Goal: Information Seeking & Learning: Learn about a topic

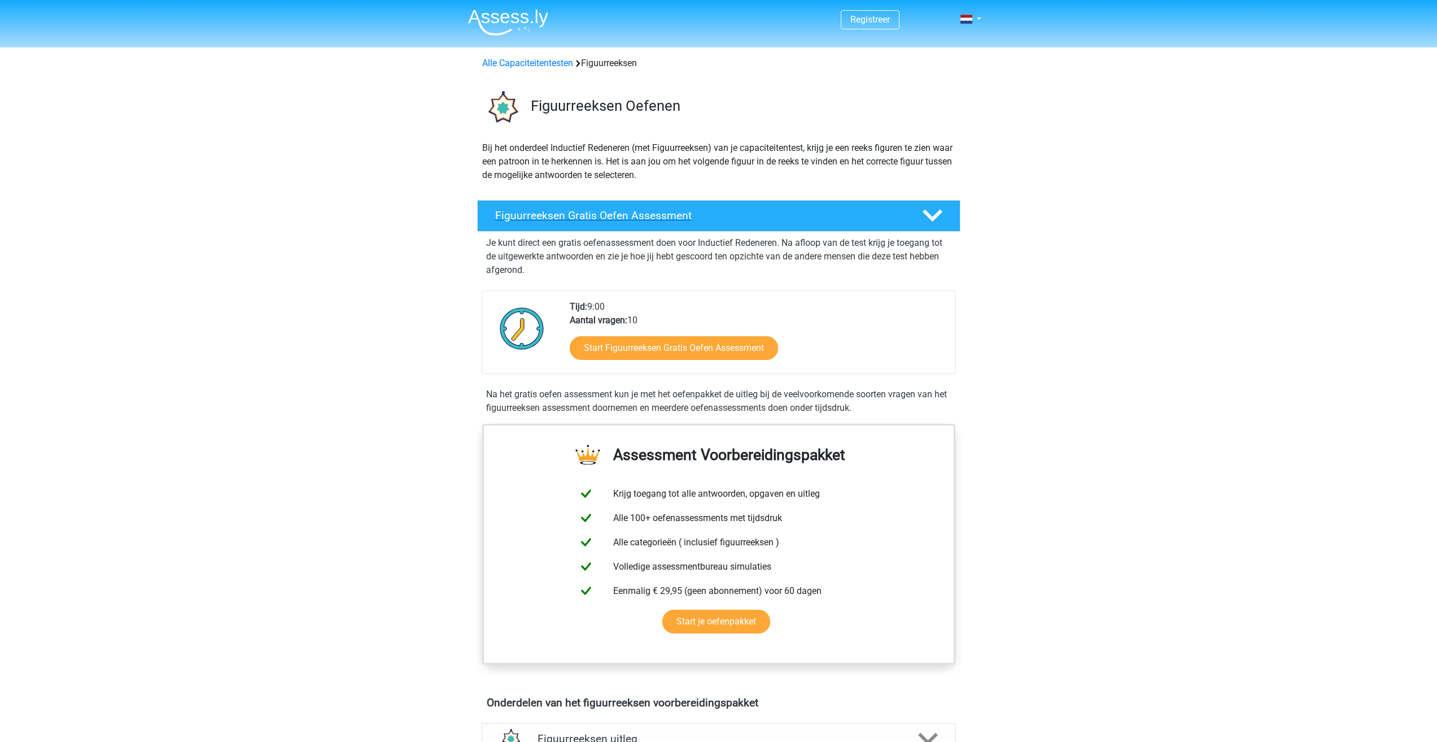
click at [940, 208] on icon at bounding box center [933, 216] width 20 height 20
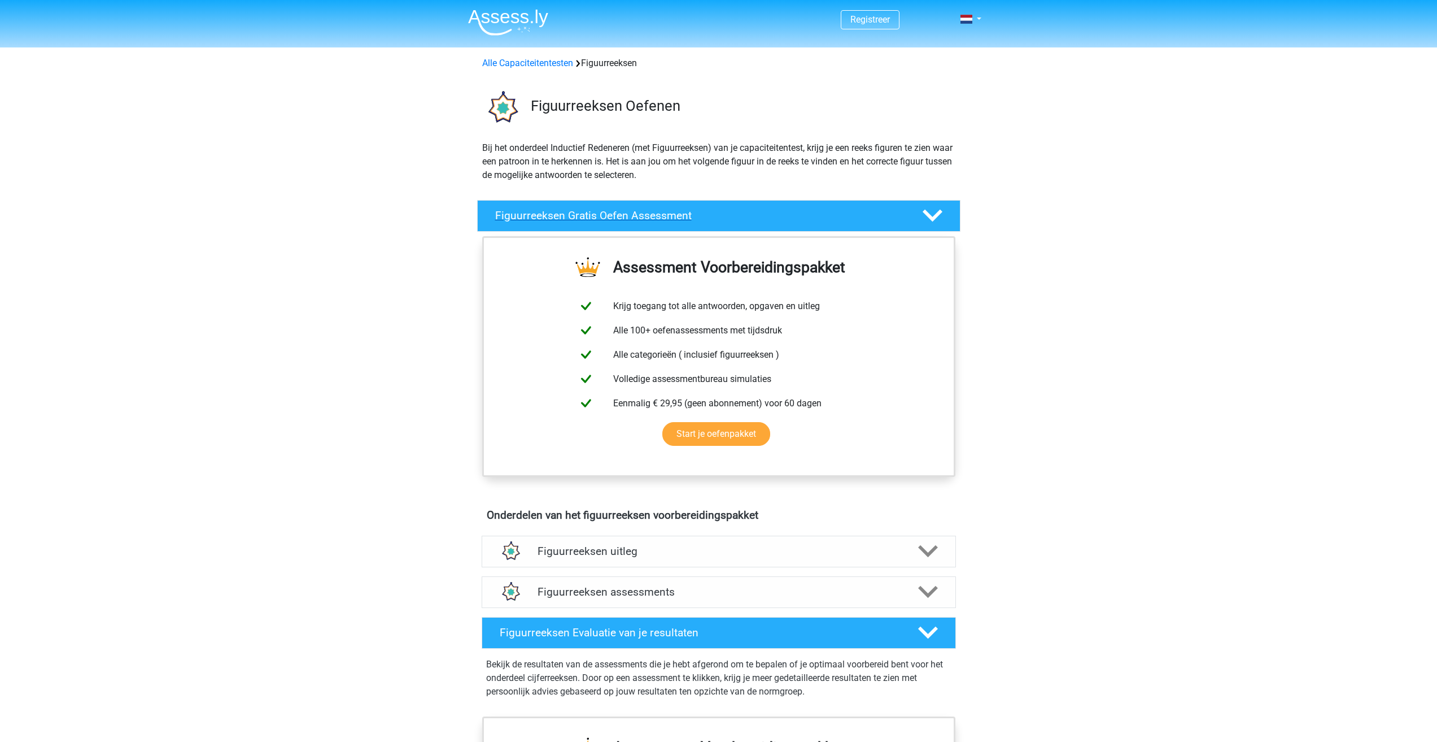
click at [920, 204] on div "Figuurreeksen Gratis Oefen Assessment" at bounding box center [718, 216] width 483 height 32
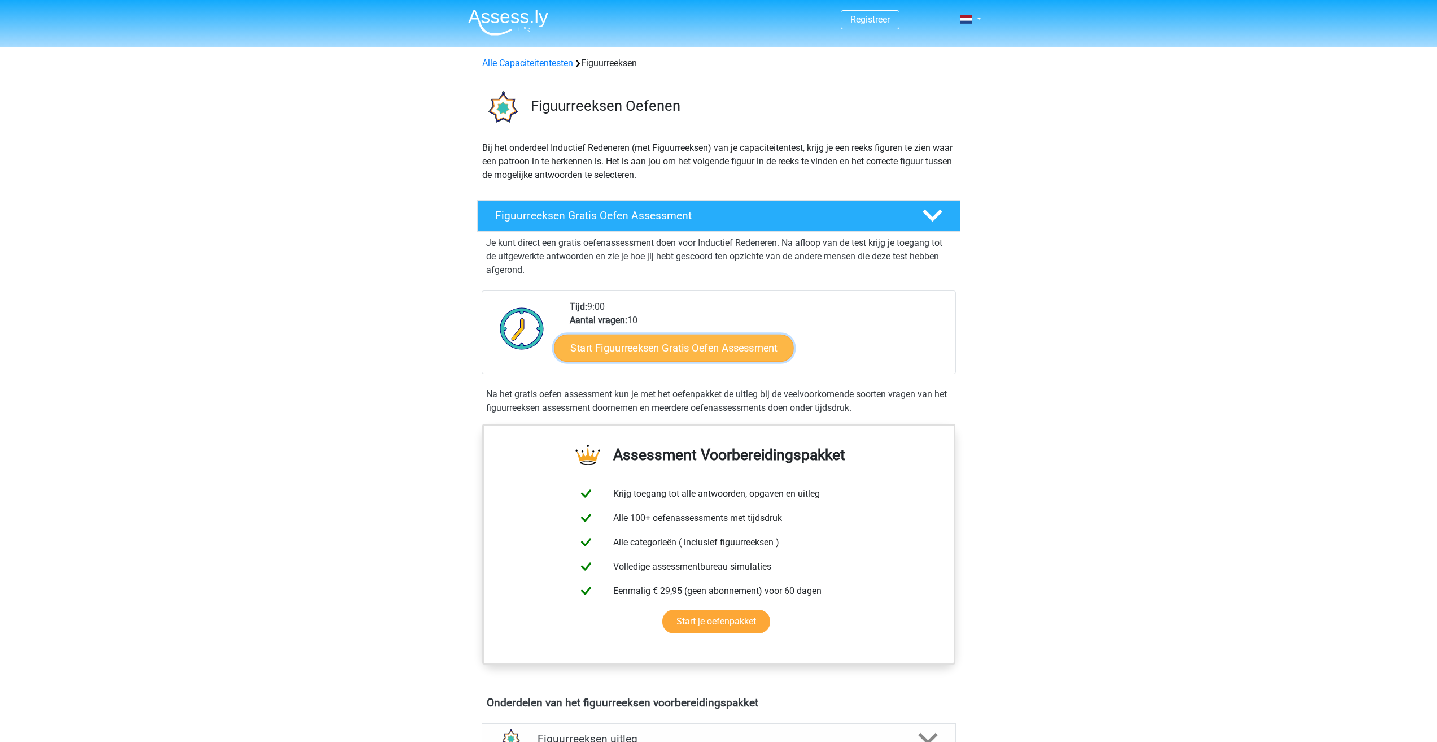
click at [660, 346] on link "Start Figuurreeksen Gratis Oefen Assessment" at bounding box center [673, 347] width 239 height 27
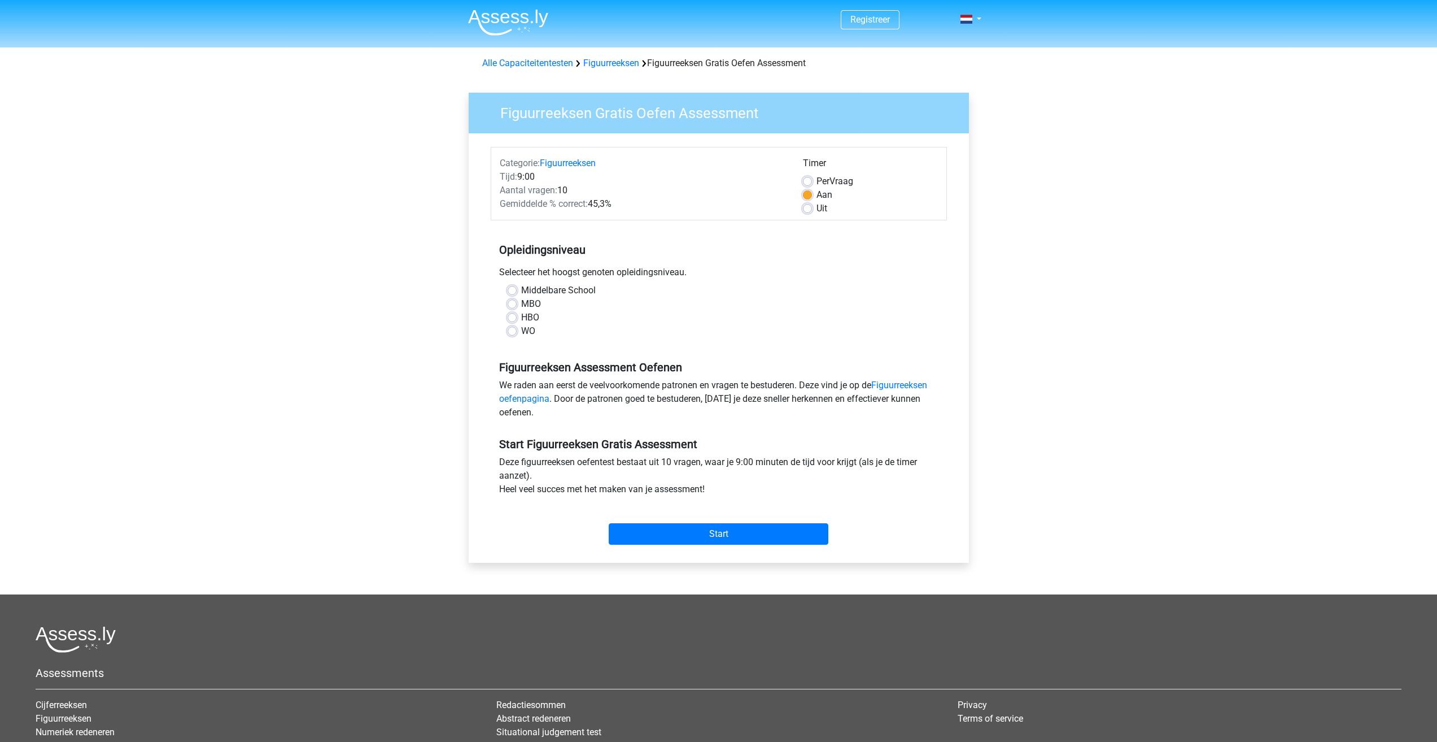
click at [521, 303] on label "MBO" at bounding box center [531, 304] width 20 height 14
click at [511, 303] on input "MBO" at bounding box center [512, 302] width 9 height 11
radio input "true"
click at [521, 316] on label "HBO" at bounding box center [530, 318] width 18 height 14
click at [509, 316] on input "HBO" at bounding box center [512, 316] width 9 height 11
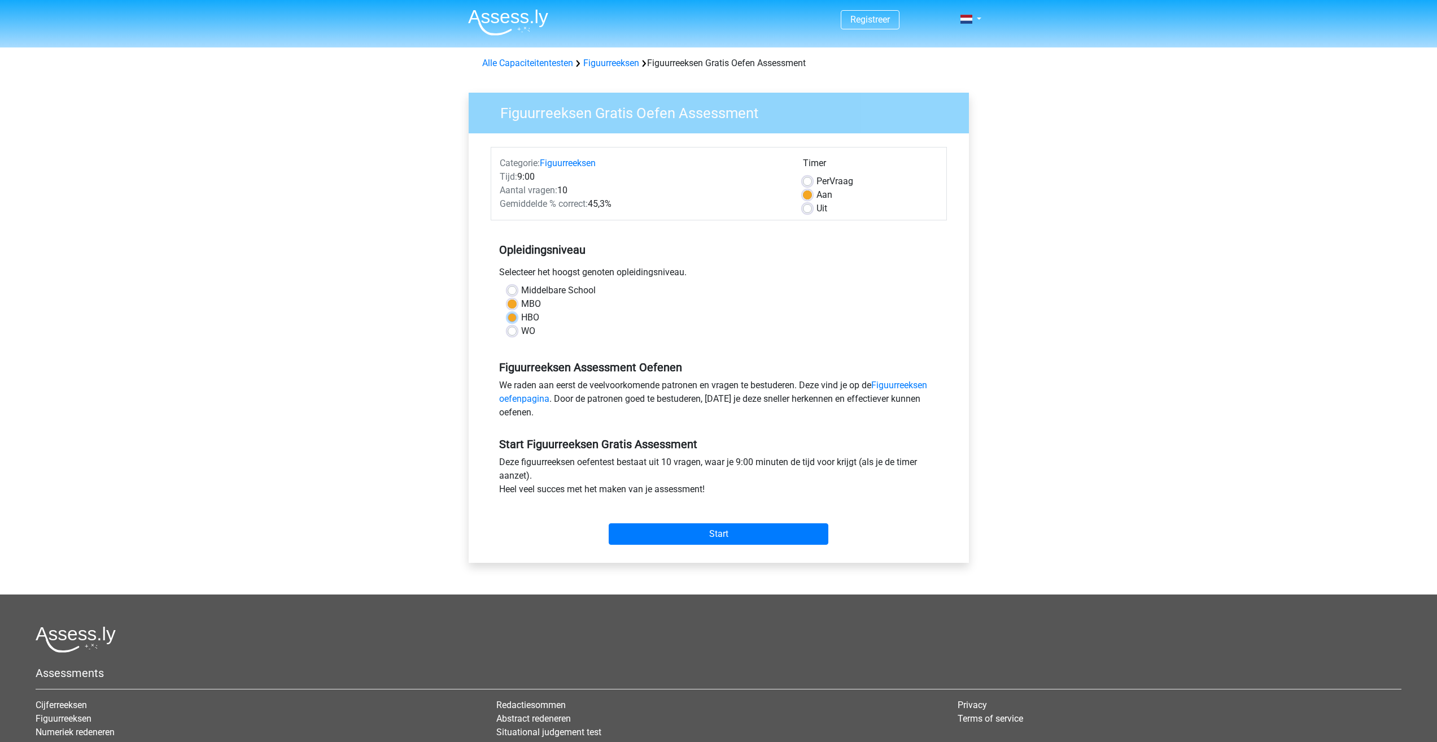
radio input "true"
click at [521, 303] on label "MBO" at bounding box center [531, 304] width 20 height 14
click at [511, 303] on input "MBO" at bounding box center [512, 302] width 9 height 11
radio input "true"
click at [699, 525] on input "Start" at bounding box center [719, 533] width 220 height 21
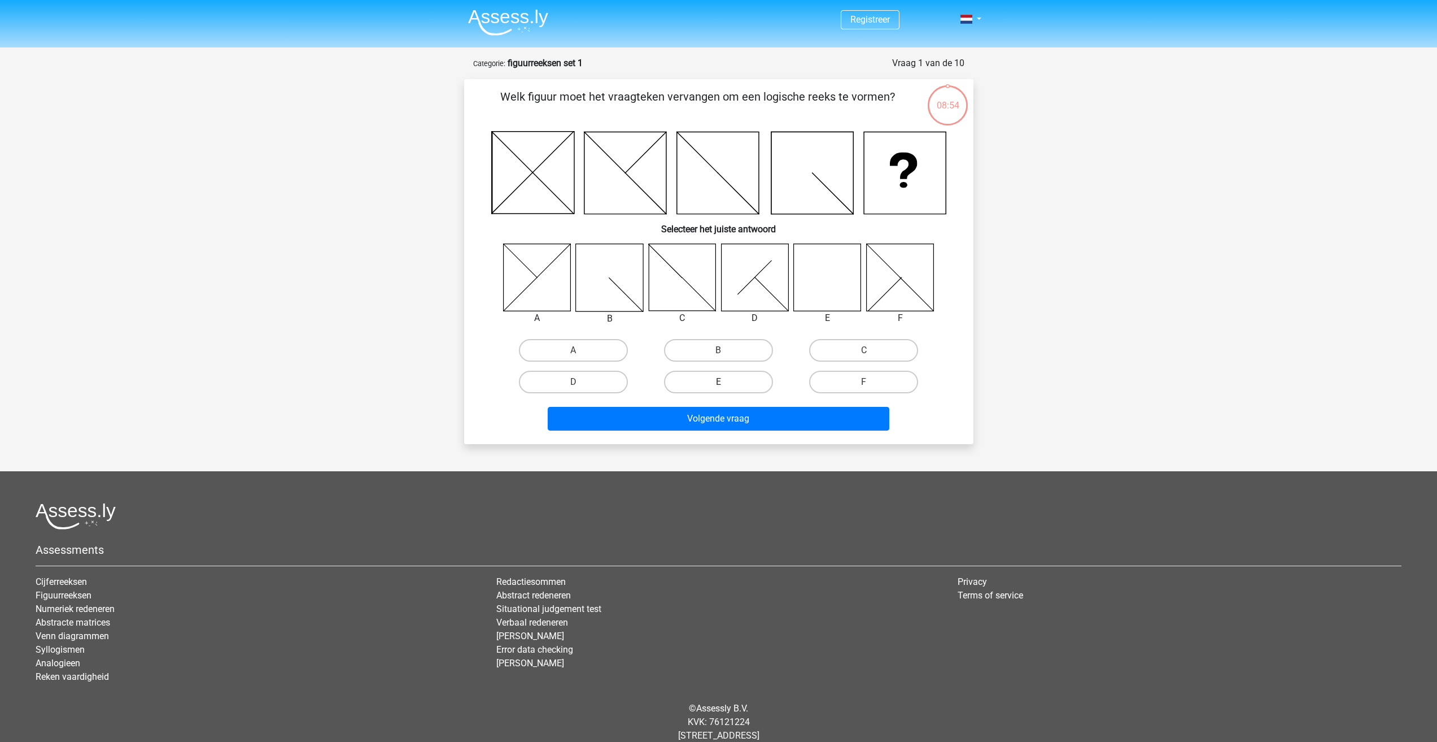
click at [731, 386] on label "E" at bounding box center [718, 381] width 109 height 23
click at [726, 386] on input "E" at bounding box center [721, 385] width 7 height 7
radio input "true"
click at [734, 422] on button "Volgende vraag" at bounding box center [719, 419] width 342 height 24
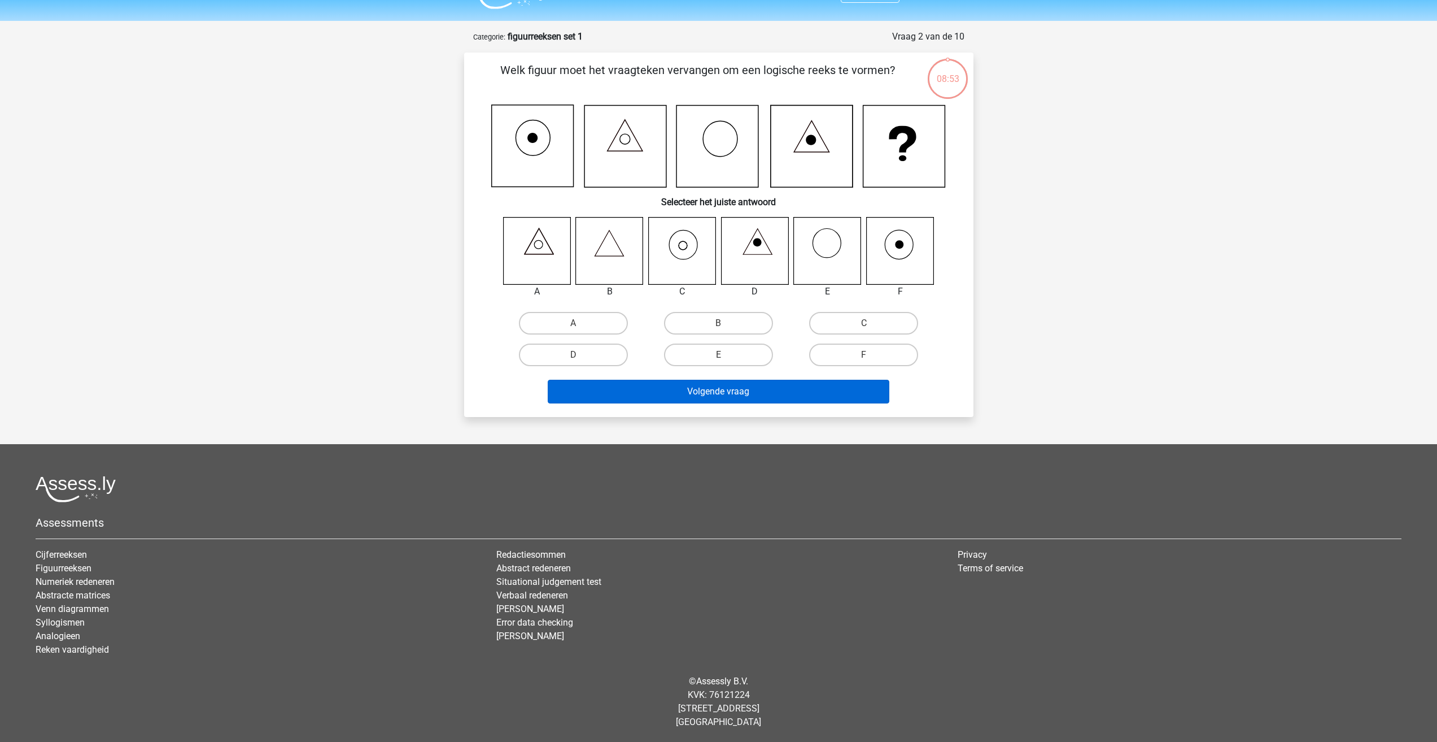
scroll to position [27, 0]
click at [866, 326] on input "C" at bounding box center [867, 325] width 7 height 7
radio input "true"
click at [811, 412] on div "Welk figuur moet het vraagteken vervangen om een logische reeks te vormen? Sele…" at bounding box center [718, 234] width 509 height 364
click at [807, 398] on button "Volgende vraag" at bounding box center [719, 391] width 342 height 24
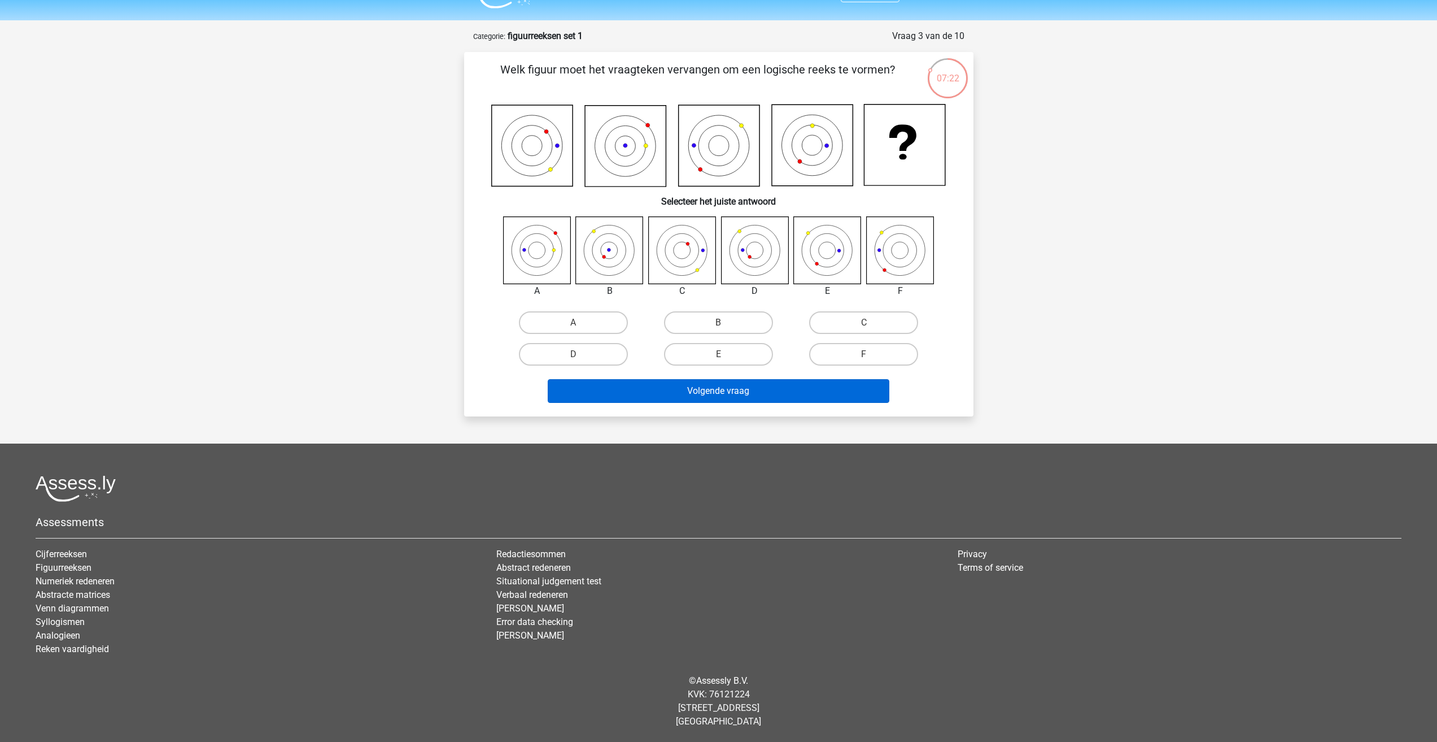
drag, startPoint x: 828, startPoint y: 352, endPoint x: 812, endPoint y: 386, distance: 37.9
click at [827, 354] on label "F" at bounding box center [863, 354] width 109 height 23
click at [864, 354] on input "F" at bounding box center [867, 357] width 7 height 7
radio input "true"
click at [809, 392] on button "Volgende vraag" at bounding box center [719, 391] width 342 height 24
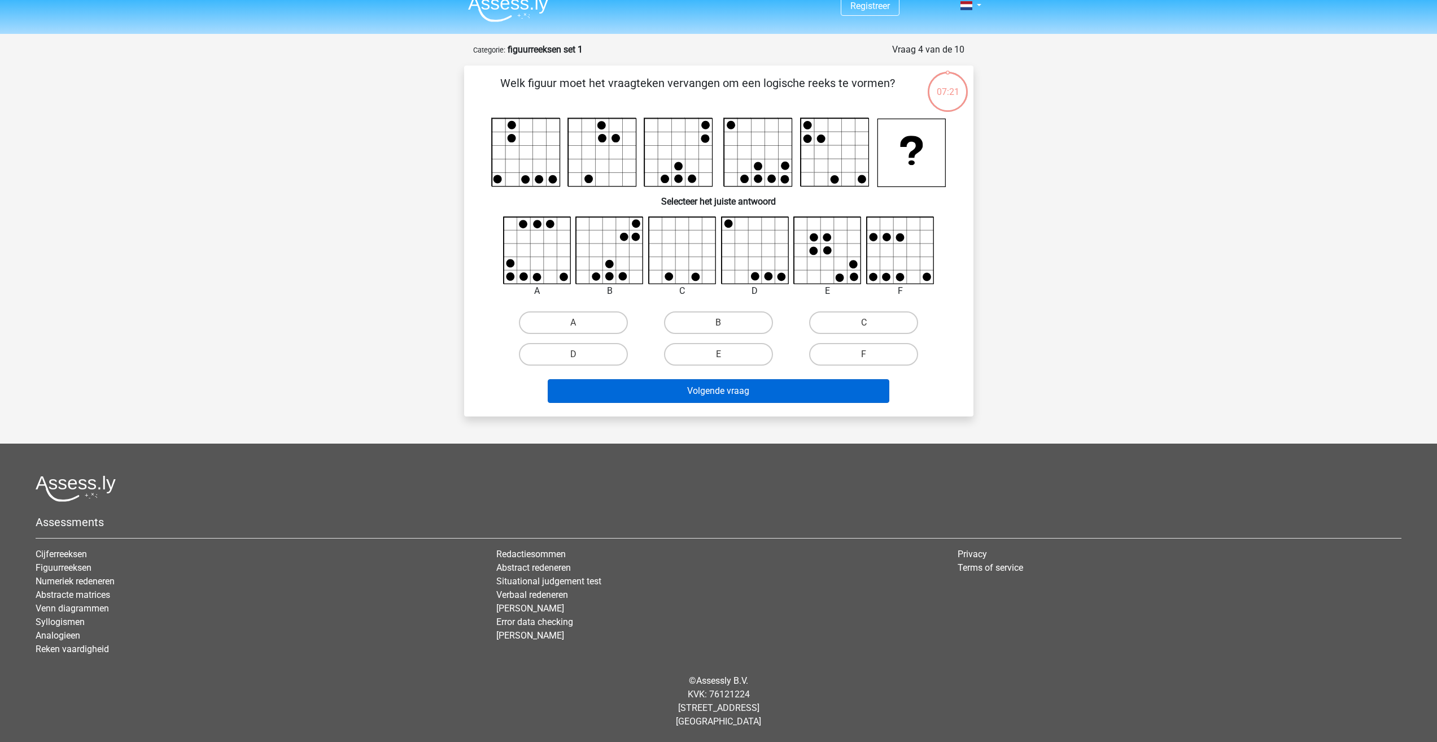
scroll to position [14, 0]
click at [564, 326] on label "A" at bounding box center [573, 322] width 109 height 23
click at [573, 326] on input "A" at bounding box center [576, 325] width 7 height 7
radio input "true"
click at [626, 391] on button "Volgende vraag" at bounding box center [719, 391] width 342 height 24
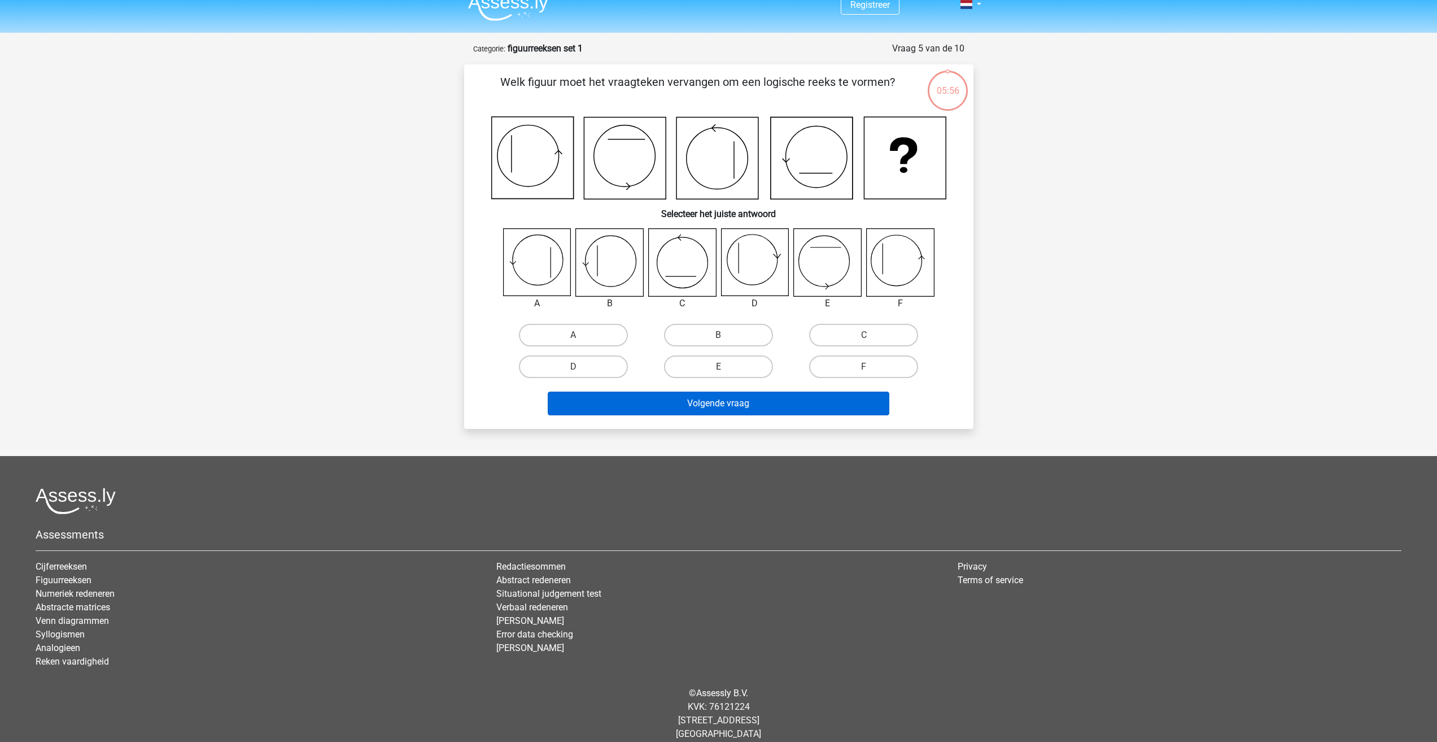
scroll to position [27, 0]
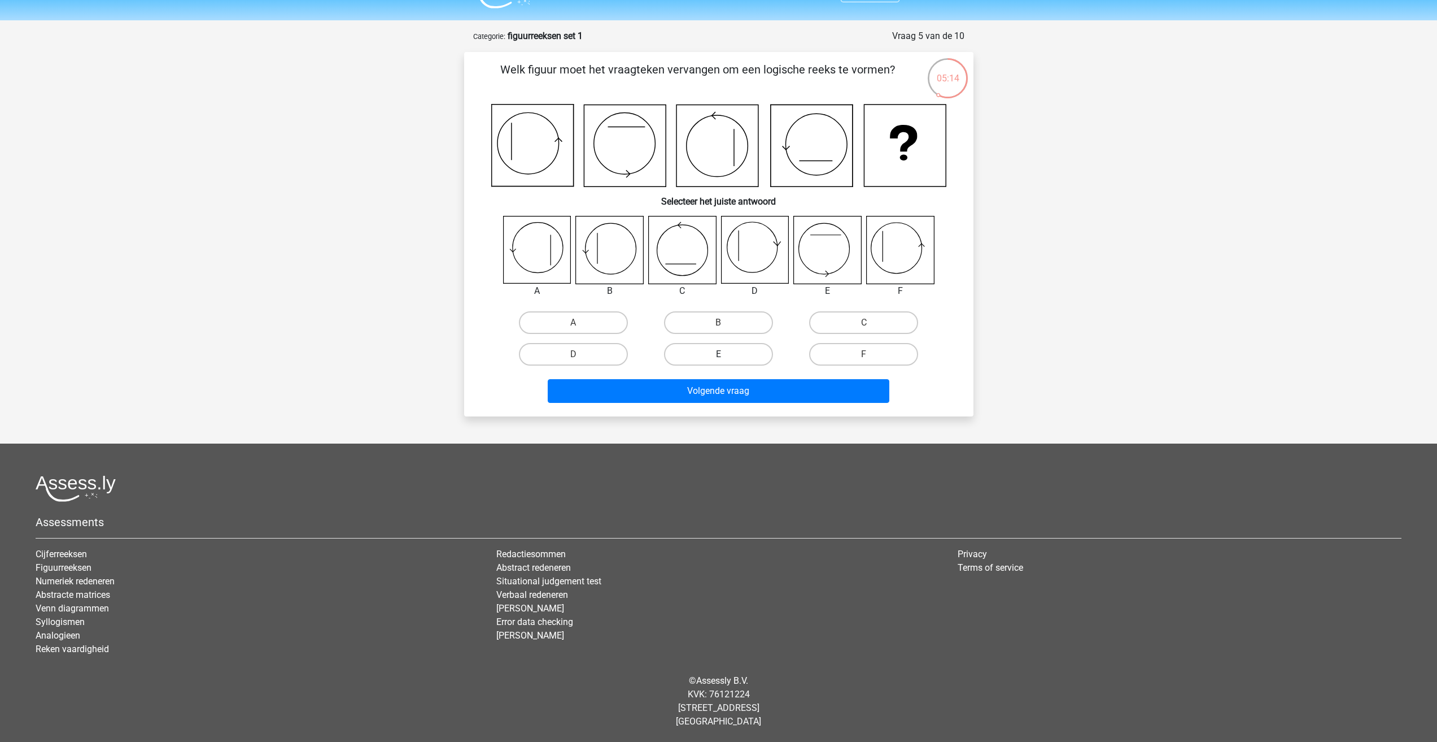
drag, startPoint x: 717, startPoint y: 327, endPoint x: 712, endPoint y: 356, distance: 29.2
click at [642, 326] on div "B" at bounding box center [573, 322] width 136 height 23
click at [704, 399] on button "Volgende vraag" at bounding box center [719, 391] width 342 height 24
click at [710, 320] on label "B" at bounding box center [718, 322] width 109 height 23
click at [718, 322] on input "B" at bounding box center [721, 325] width 7 height 7
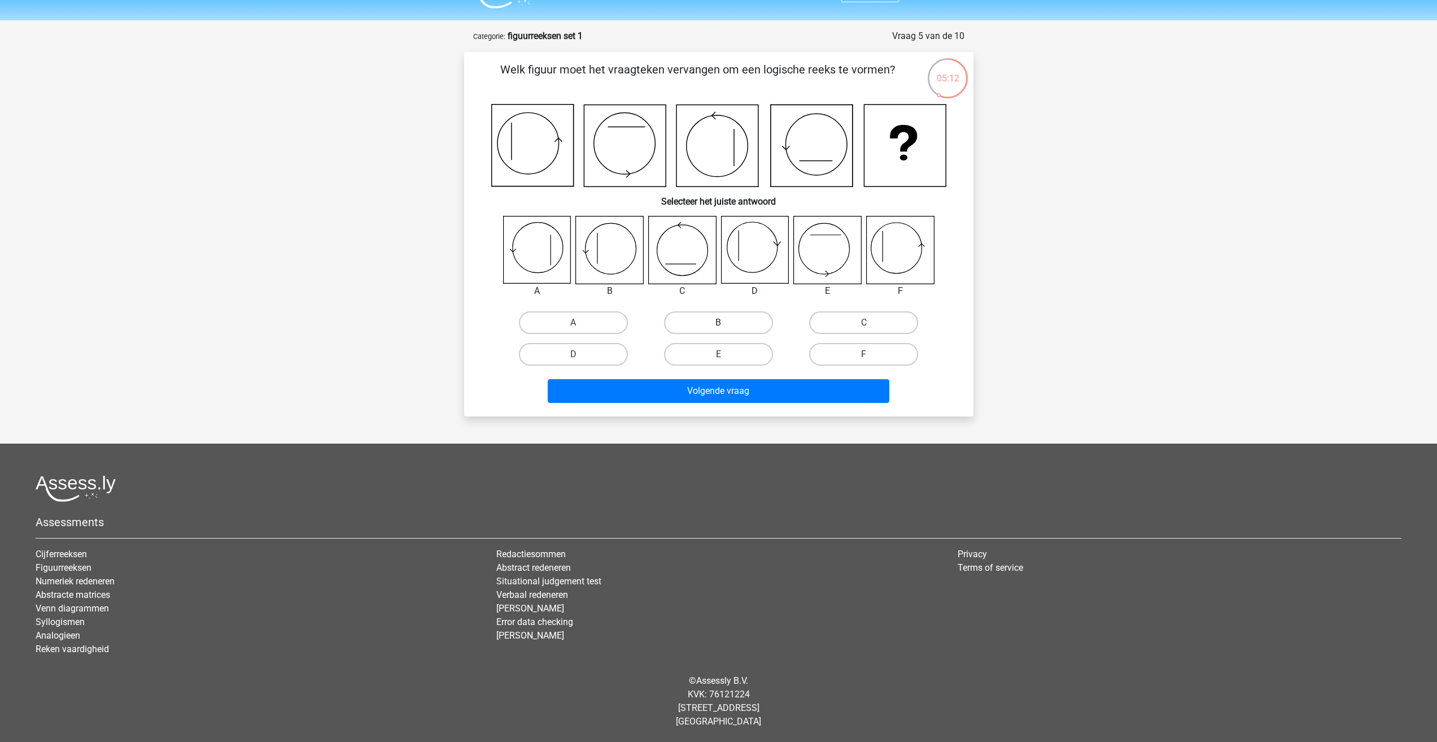
radio input "true"
drag, startPoint x: 699, startPoint y: 404, endPoint x: 691, endPoint y: 404, distance: 7.9
click at [696, 404] on div "Volgende vraag" at bounding box center [719, 393] width 436 height 28
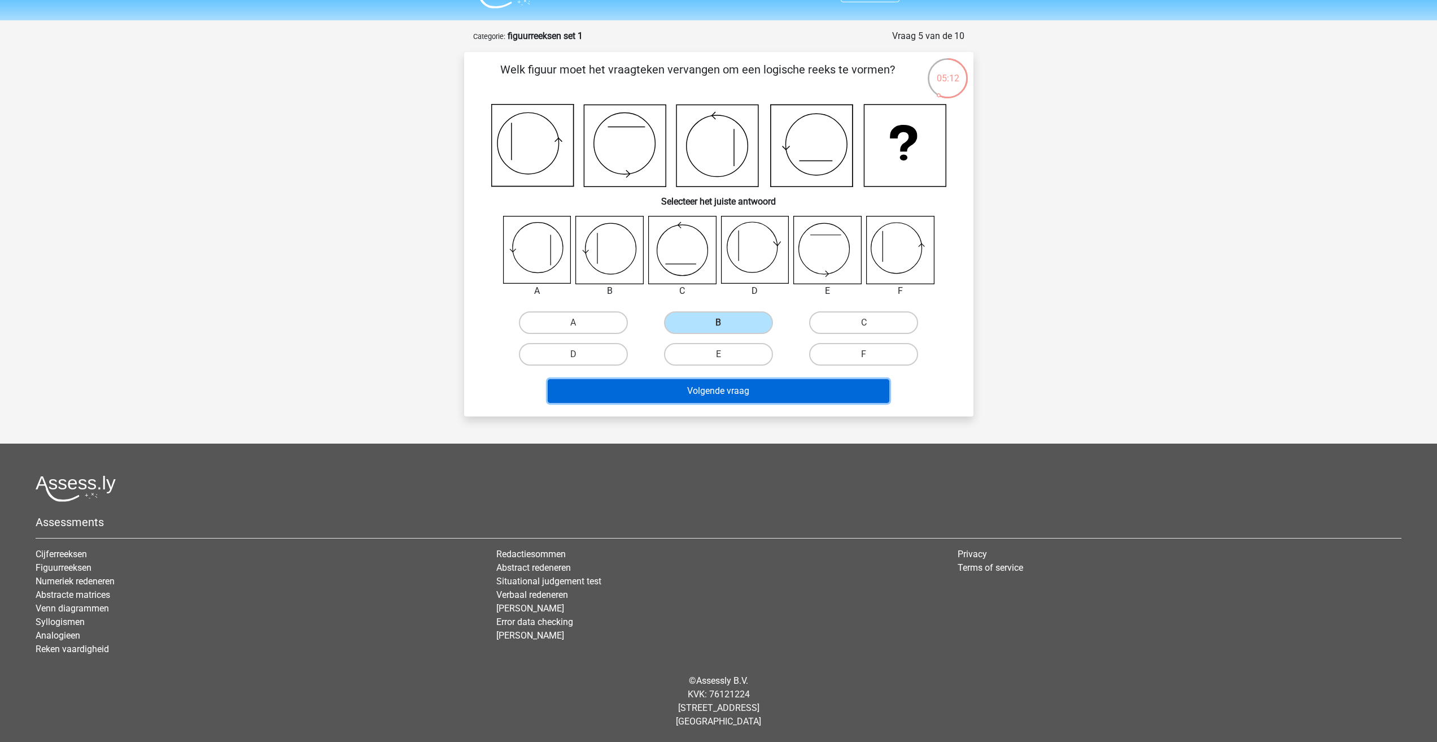
click at [688, 390] on button "Volgende vraag" at bounding box center [719, 391] width 342 height 24
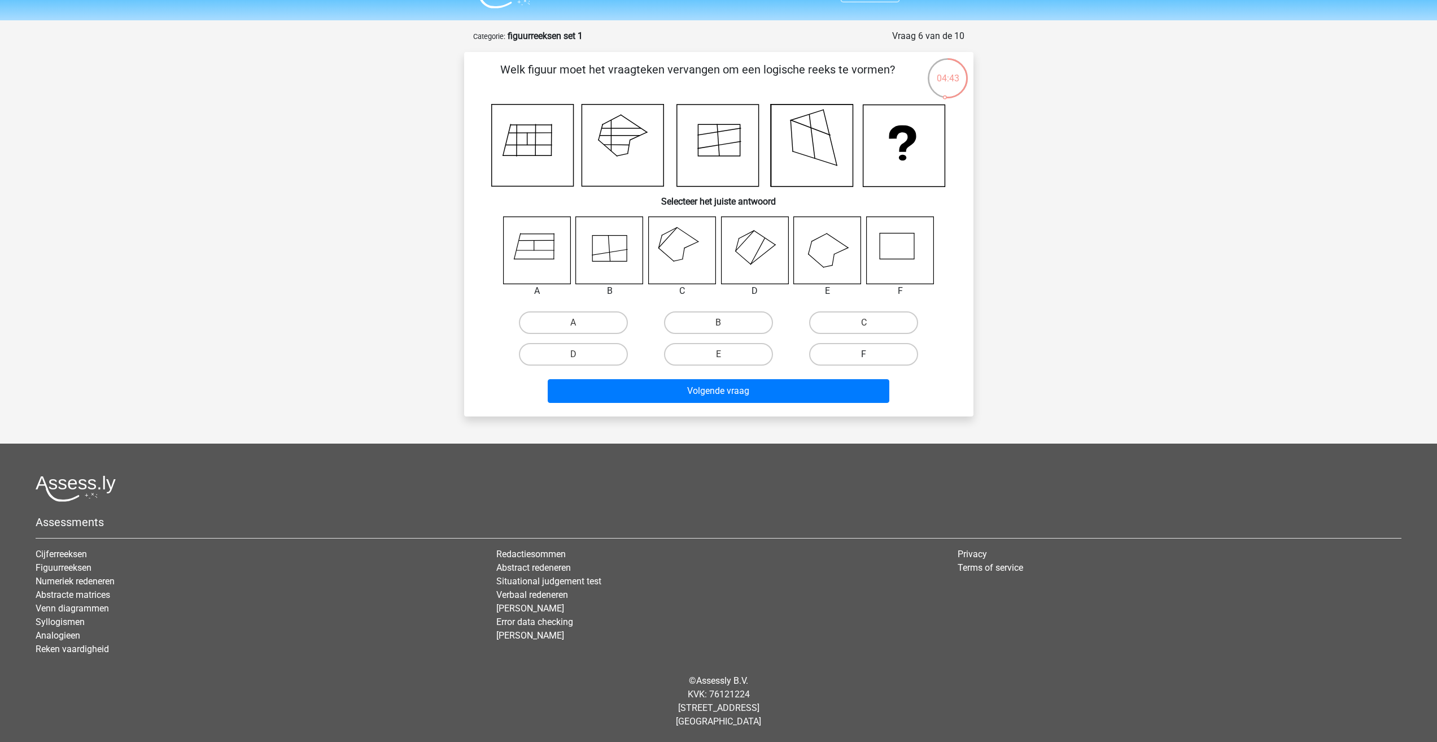
click at [829, 354] on label "F" at bounding box center [863, 354] width 109 height 23
click at [864, 354] on input "F" at bounding box center [867, 357] width 7 height 7
radio input "true"
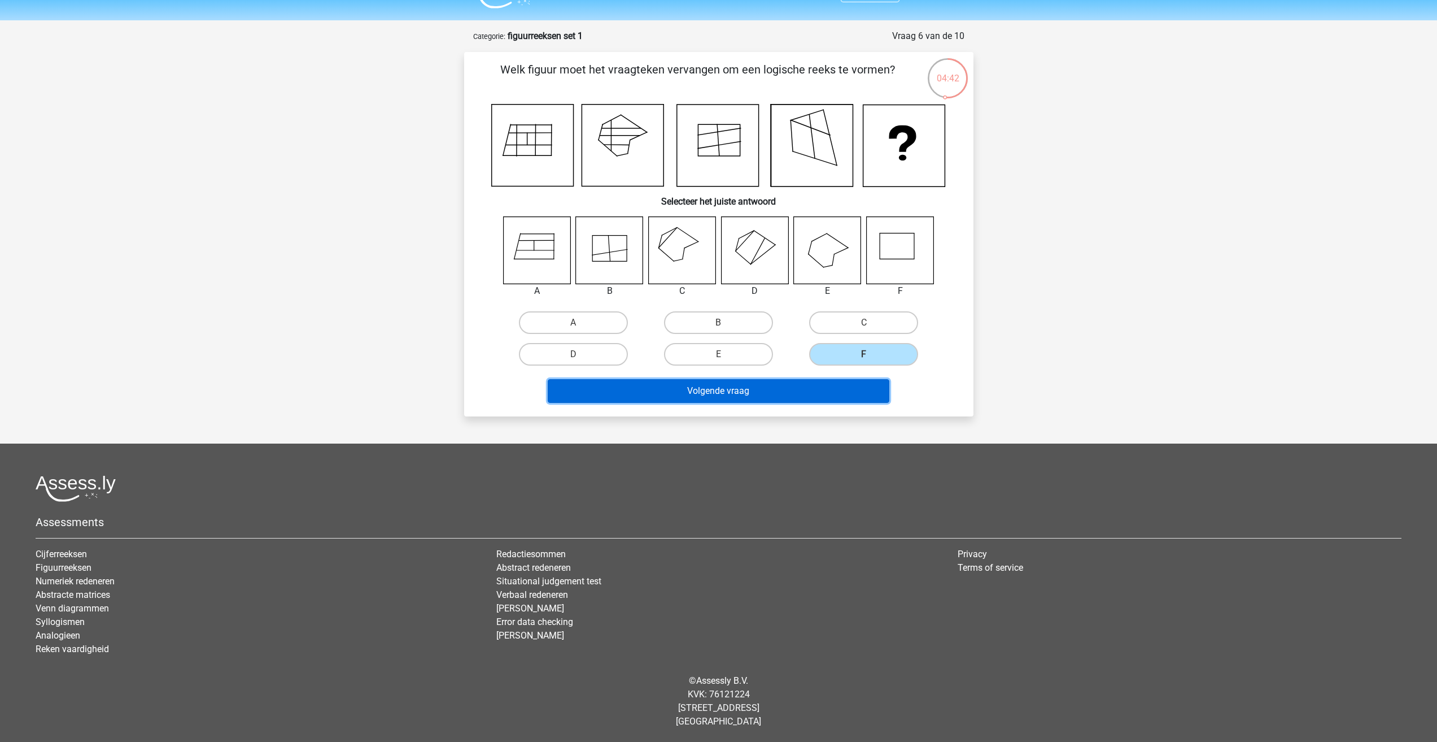
click at [821, 388] on button "Volgende vraag" at bounding box center [719, 391] width 342 height 24
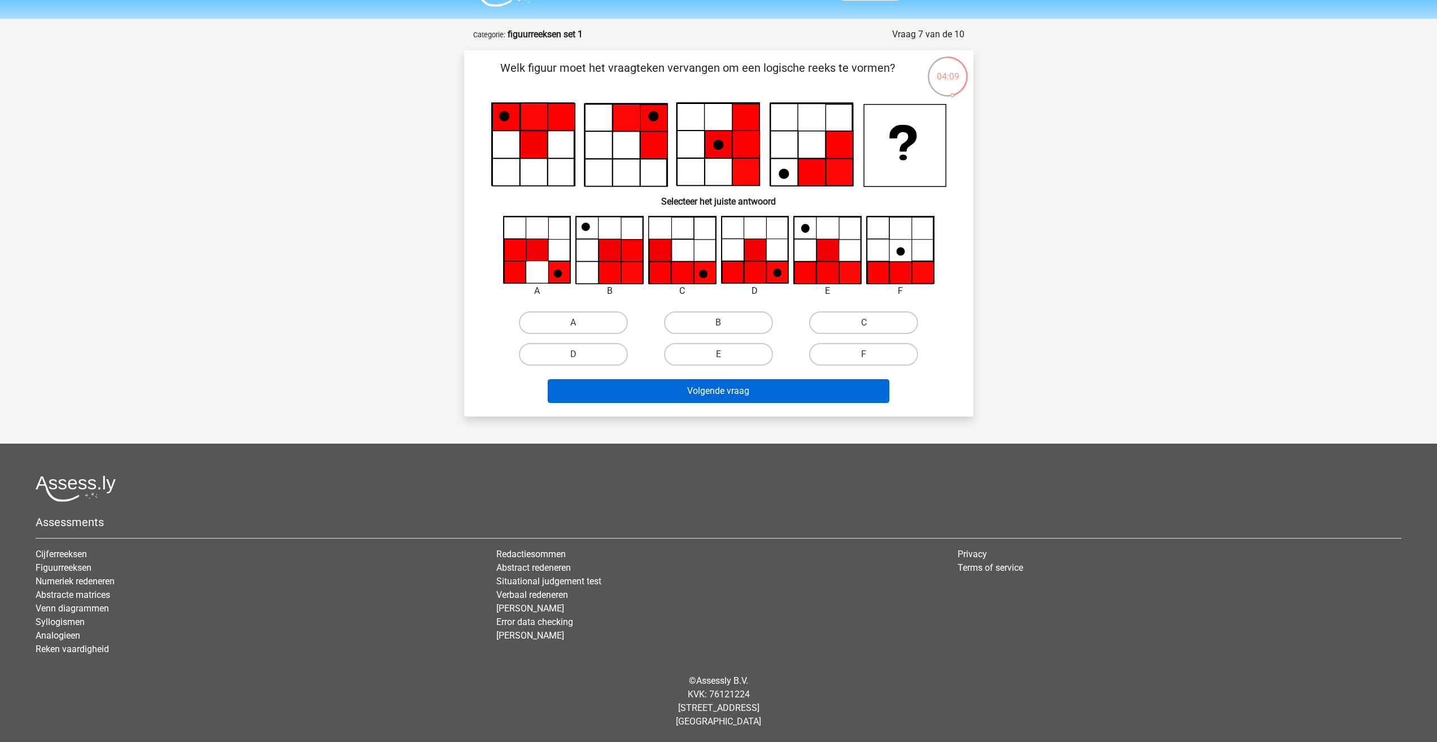
drag, startPoint x: 598, startPoint y: 357, endPoint x: 643, endPoint y: 387, distance: 54.2
click at [600, 357] on label "D" at bounding box center [573, 354] width 109 height 23
click at [581, 357] on input "D" at bounding box center [576, 357] width 7 height 7
radio input "true"
click at [651, 400] on button "Volgende vraag" at bounding box center [719, 391] width 342 height 24
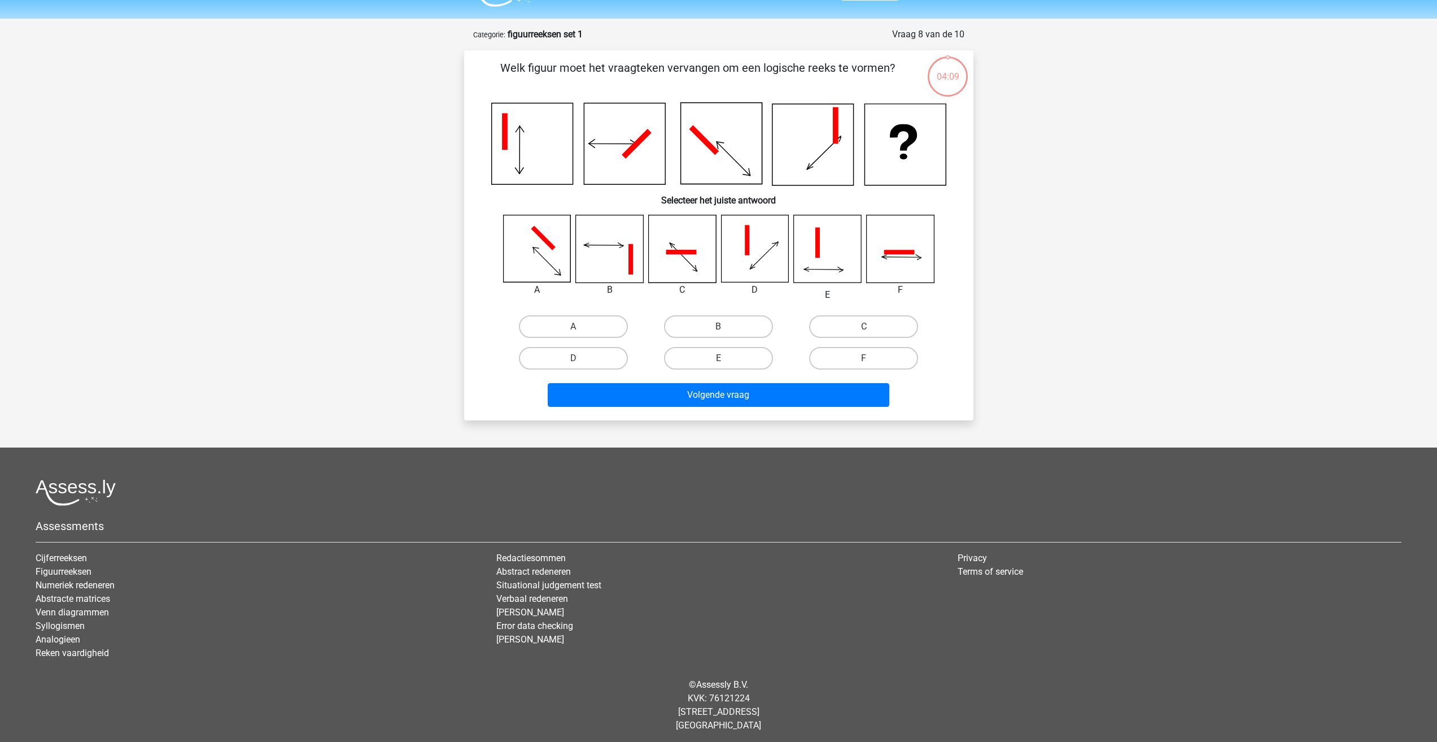
scroll to position [33, 0]
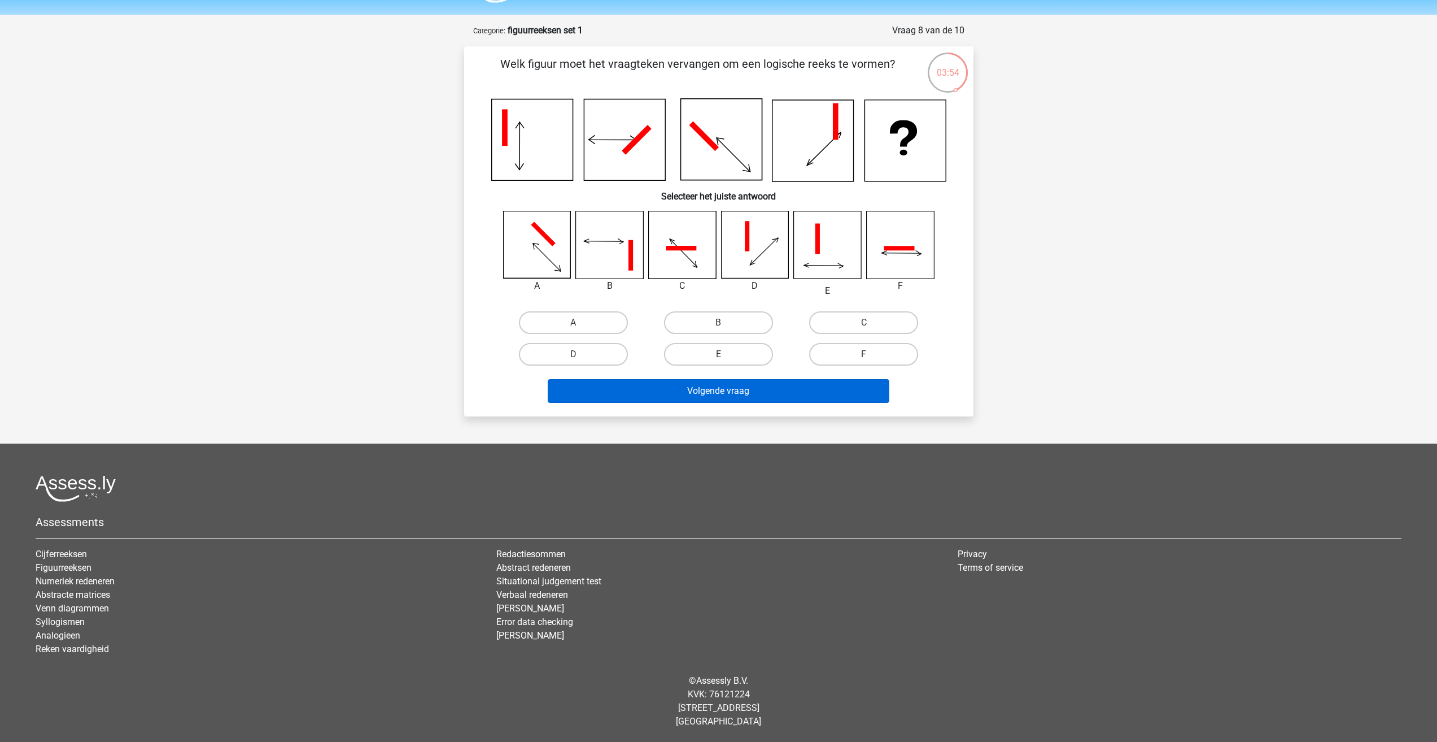
drag, startPoint x: 877, startPoint y: 352, endPoint x: 856, endPoint y: 382, distance: 36.8
click at [875, 355] on label "F" at bounding box center [863, 354] width 109 height 23
click at [871, 355] on input "F" at bounding box center [867, 357] width 7 height 7
radio input "true"
click at [852, 395] on button "Volgende vraag" at bounding box center [719, 391] width 342 height 24
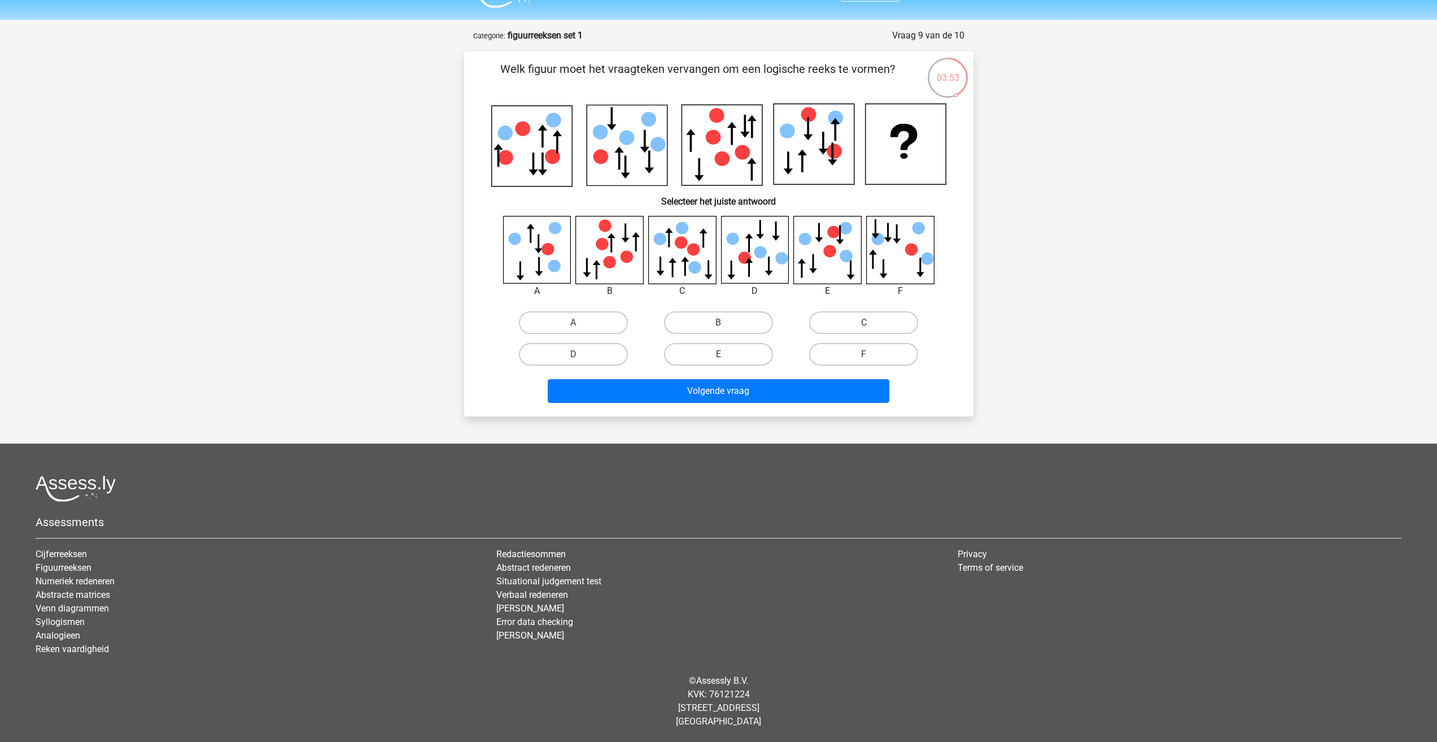
scroll to position [28, 0]
drag, startPoint x: 741, startPoint y: 324, endPoint x: 787, endPoint y: 329, distance: 46.6
click at [742, 324] on label "B" at bounding box center [718, 322] width 109 height 23
click at [726, 324] on input "B" at bounding box center [721, 325] width 7 height 7
radio input "true"
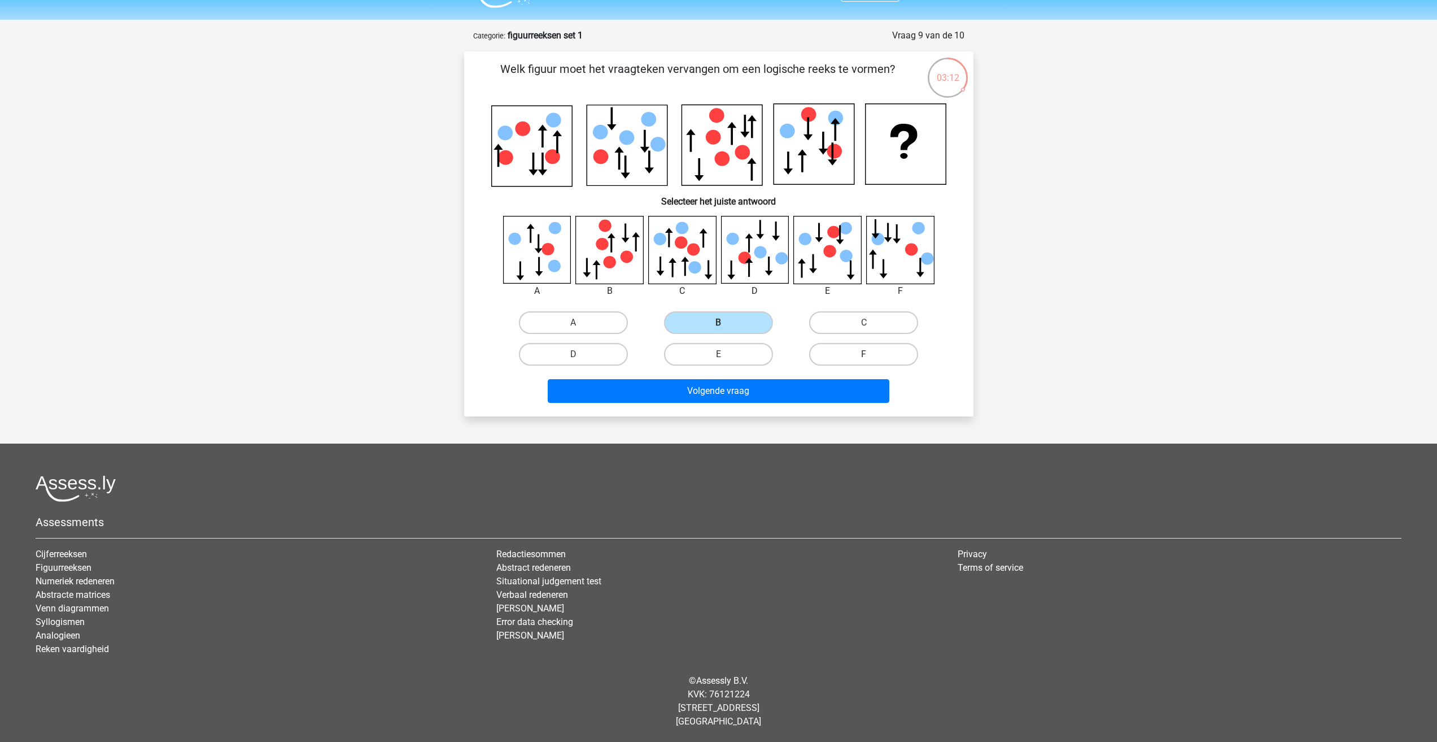
click at [840, 323] on label "C" at bounding box center [863, 322] width 109 height 23
click at [864, 323] on input "C" at bounding box center [867, 325] width 7 height 7
radio input "true"
click at [764, 417] on div "Registreer Nederlands English" at bounding box center [718, 356] width 1437 height 769
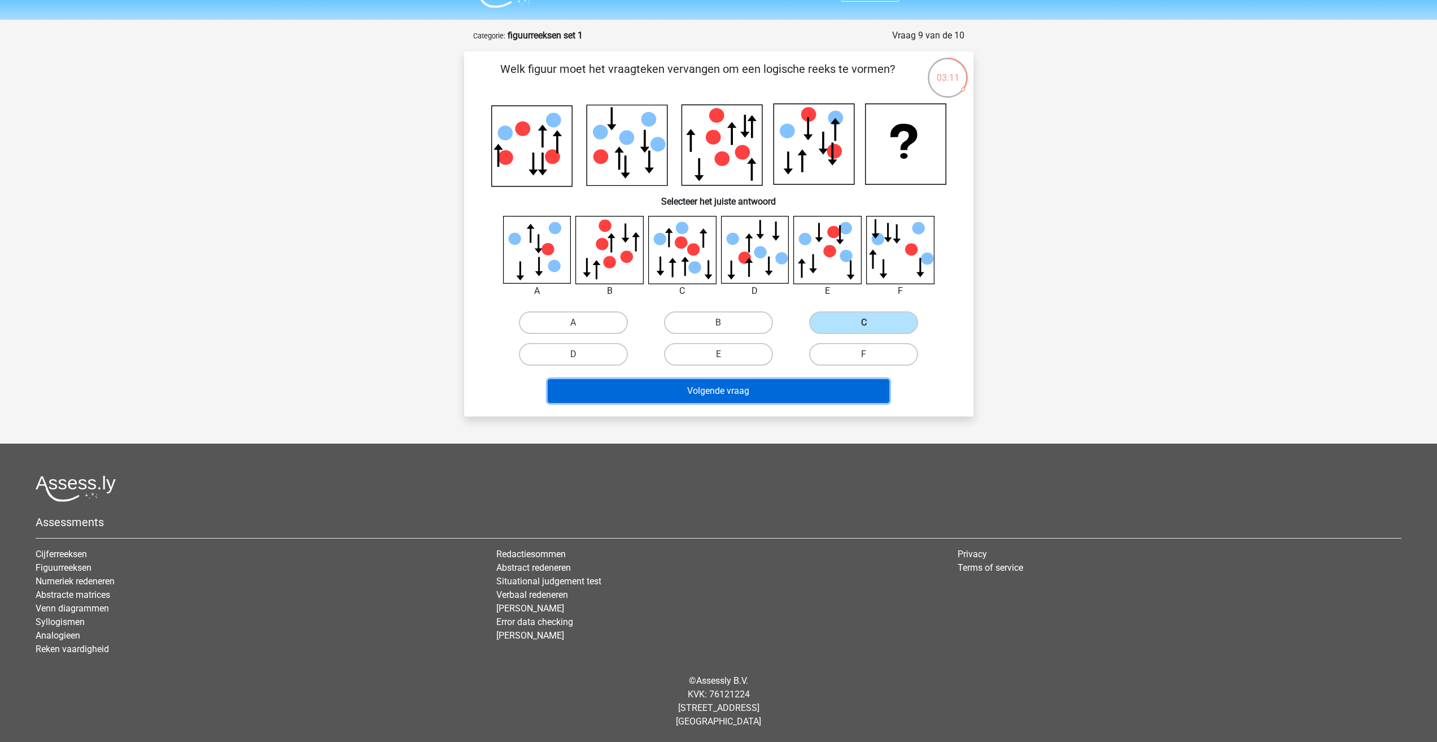
click at [769, 397] on button "Volgende vraag" at bounding box center [719, 391] width 342 height 24
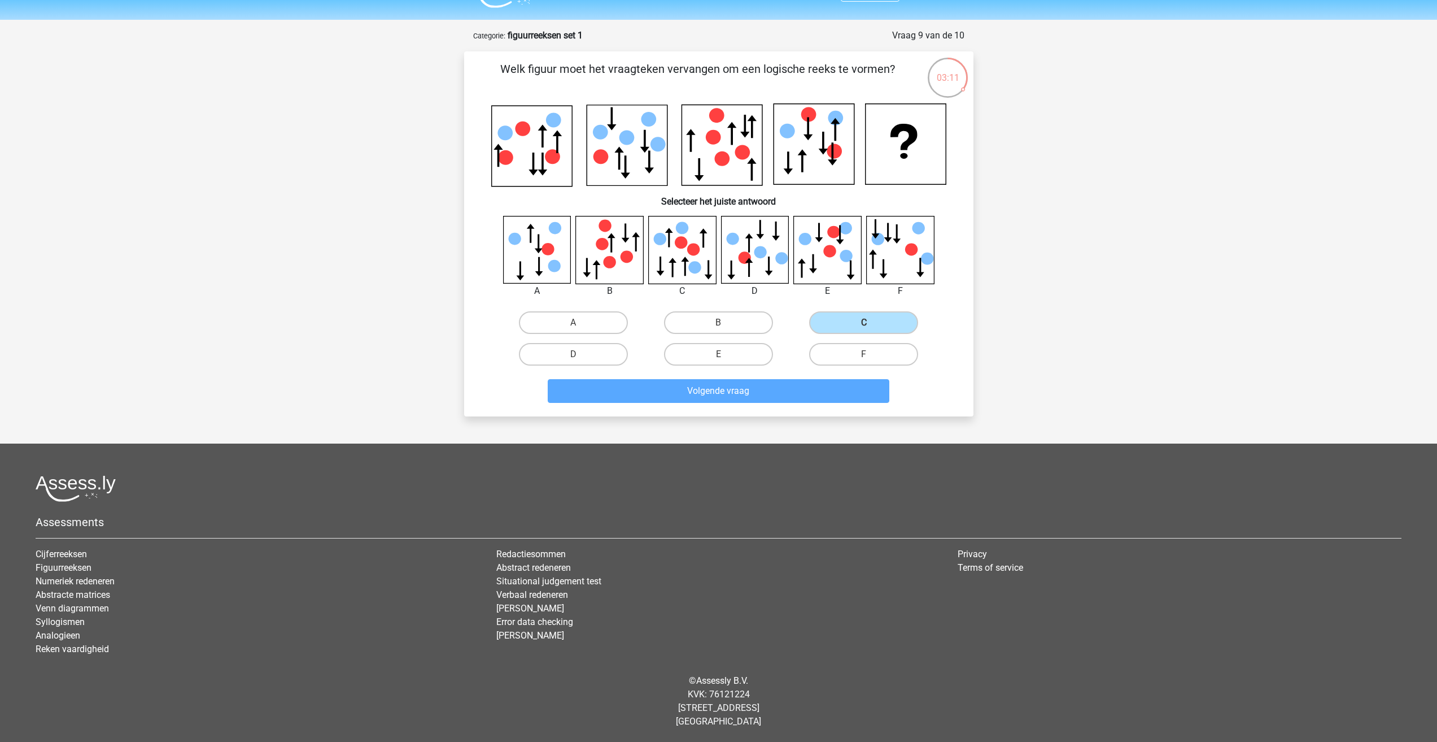
scroll to position [14, 0]
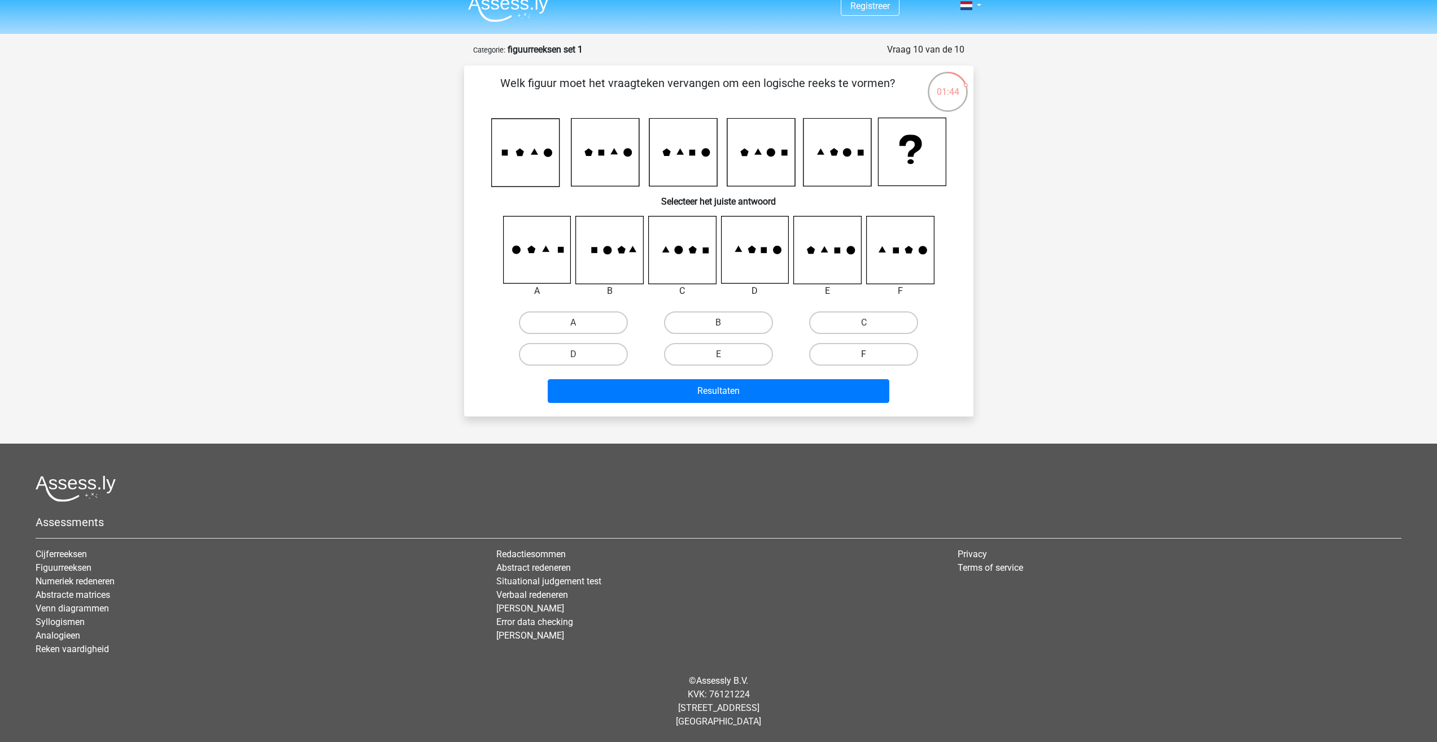
click at [887, 365] on label "F" at bounding box center [863, 354] width 109 height 23
click at [871, 361] on input "F" at bounding box center [867, 357] width 7 height 7
radio input "true"
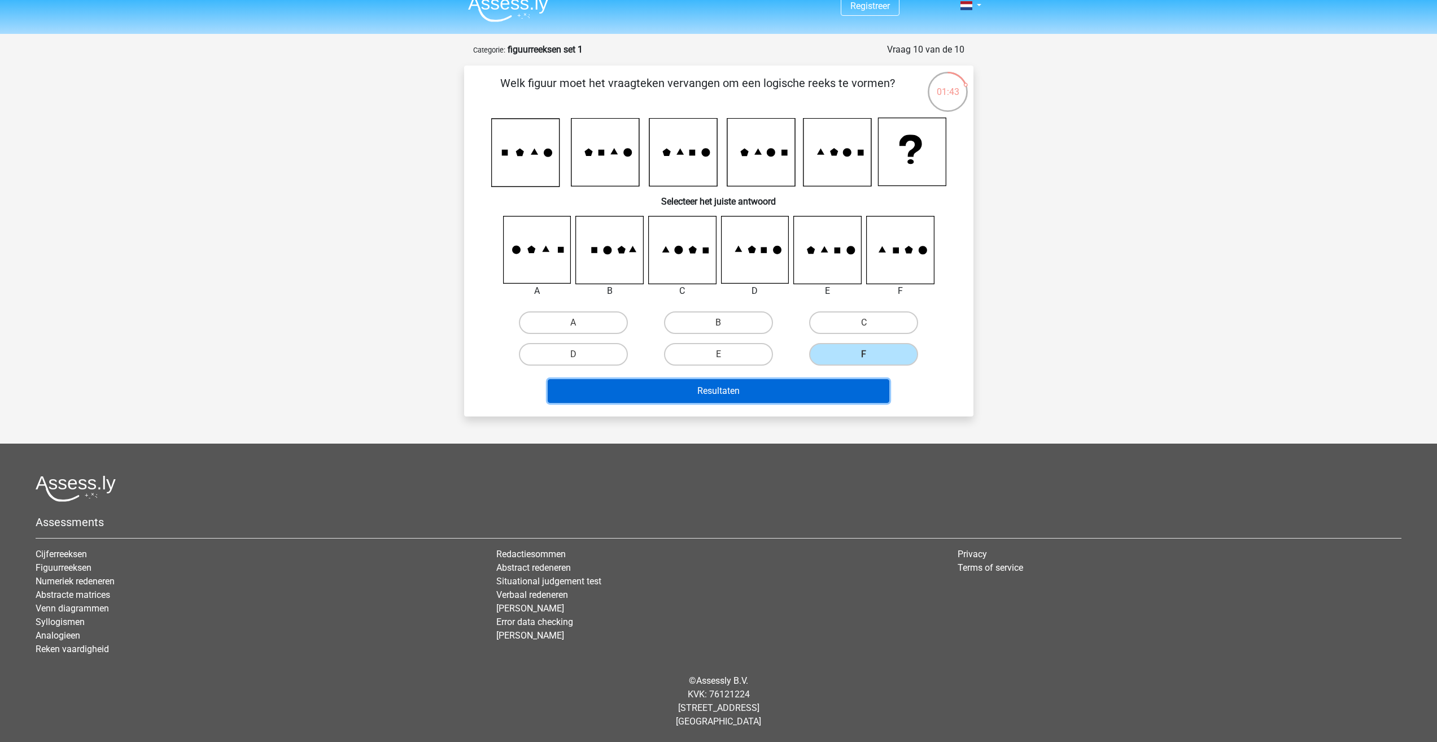
click at [842, 382] on button "Resultaten" at bounding box center [719, 391] width 342 height 24
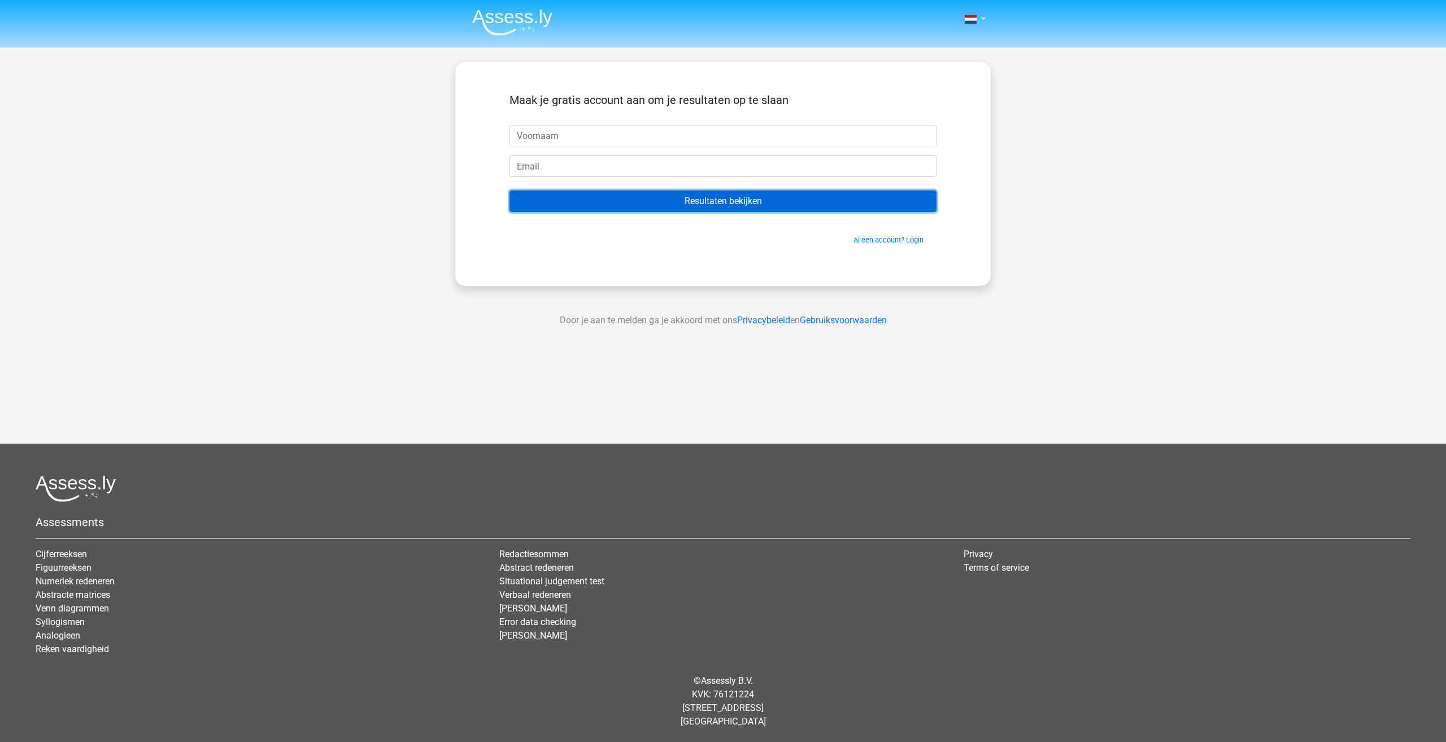
click at [765, 202] on input "Resultaten bekijken" at bounding box center [722, 200] width 427 height 21
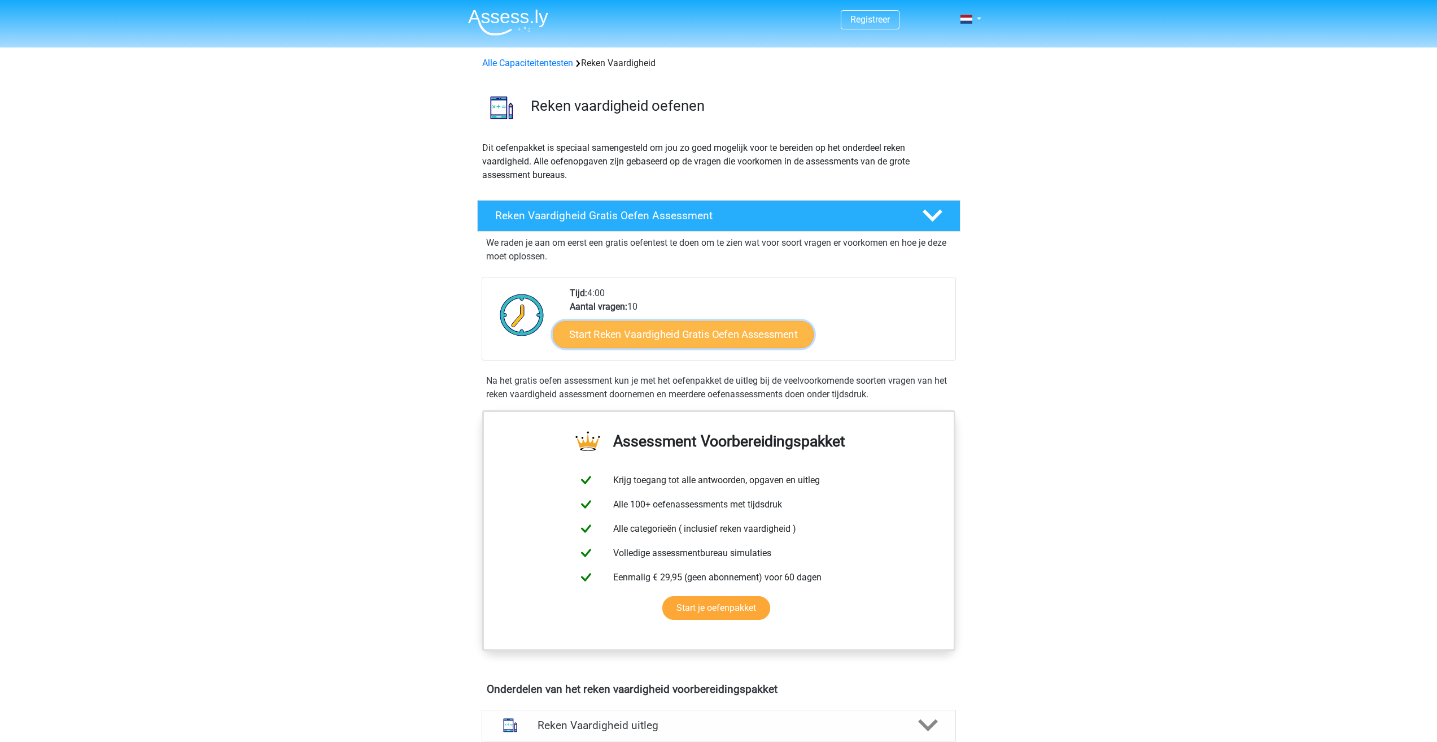
click at [727, 345] on link "Start Reken Vaardigheid Gratis Oefen Assessment" at bounding box center [683, 333] width 261 height 27
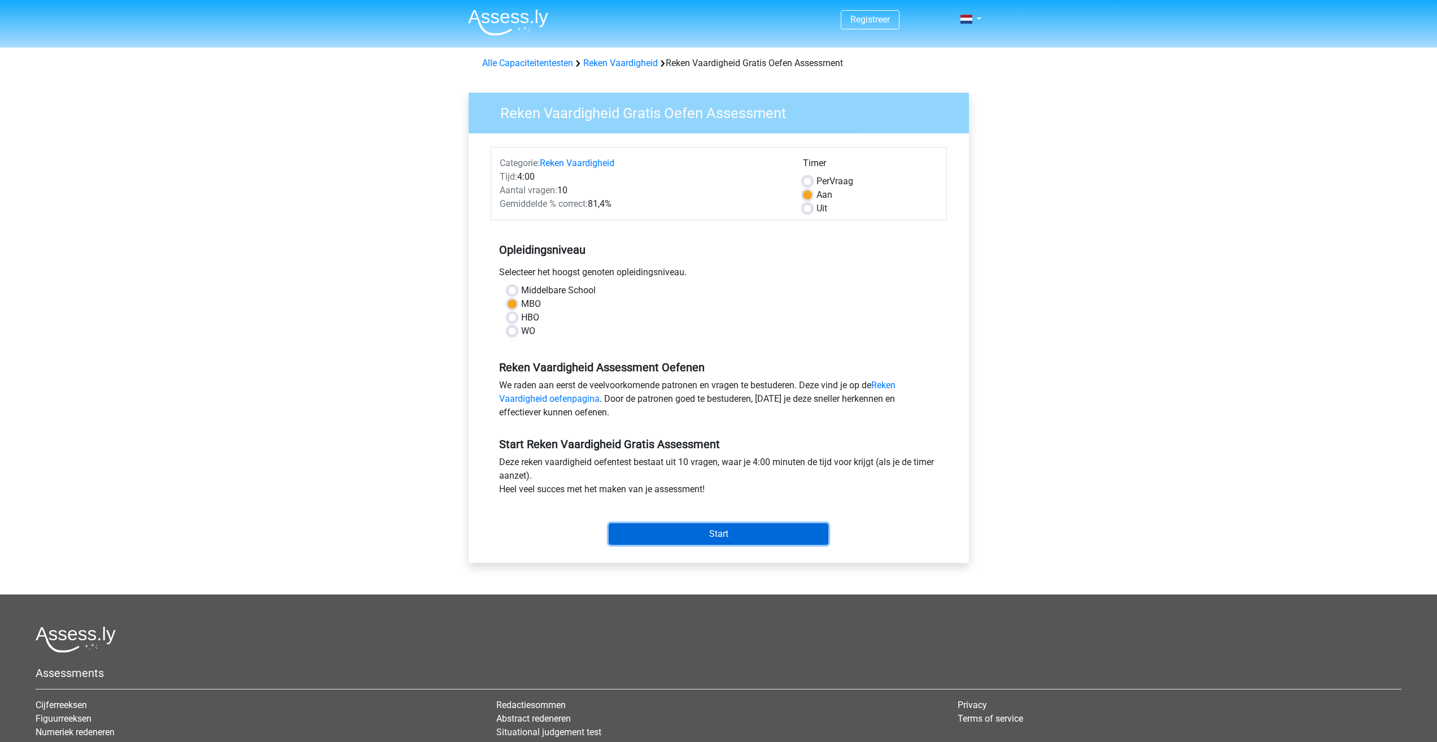
click at [739, 532] on input "Start" at bounding box center [719, 533] width 220 height 21
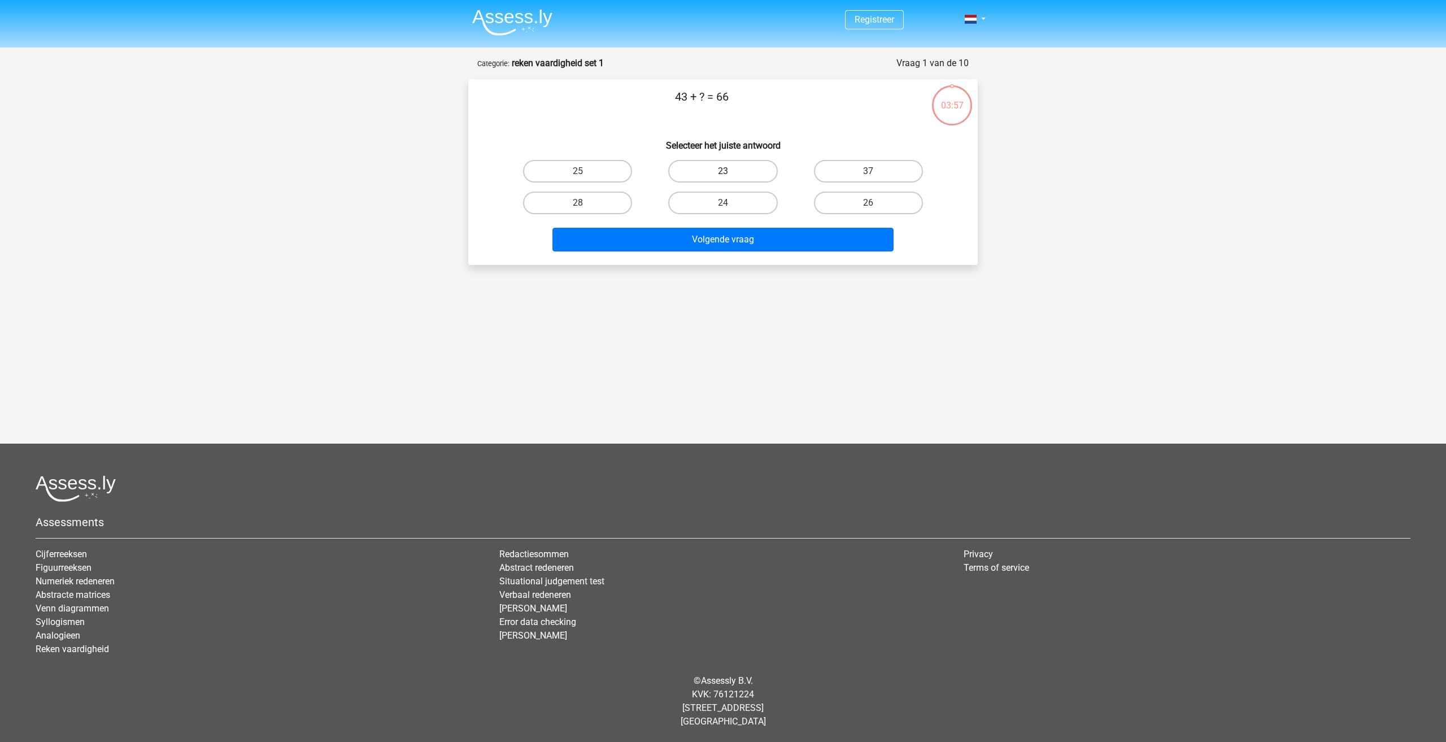
click at [741, 177] on label "23" at bounding box center [722, 171] width 109 height 23
click at [730, 177] on input "23" at bounding box center [726, 174] width 7 height 7
radio input "true"
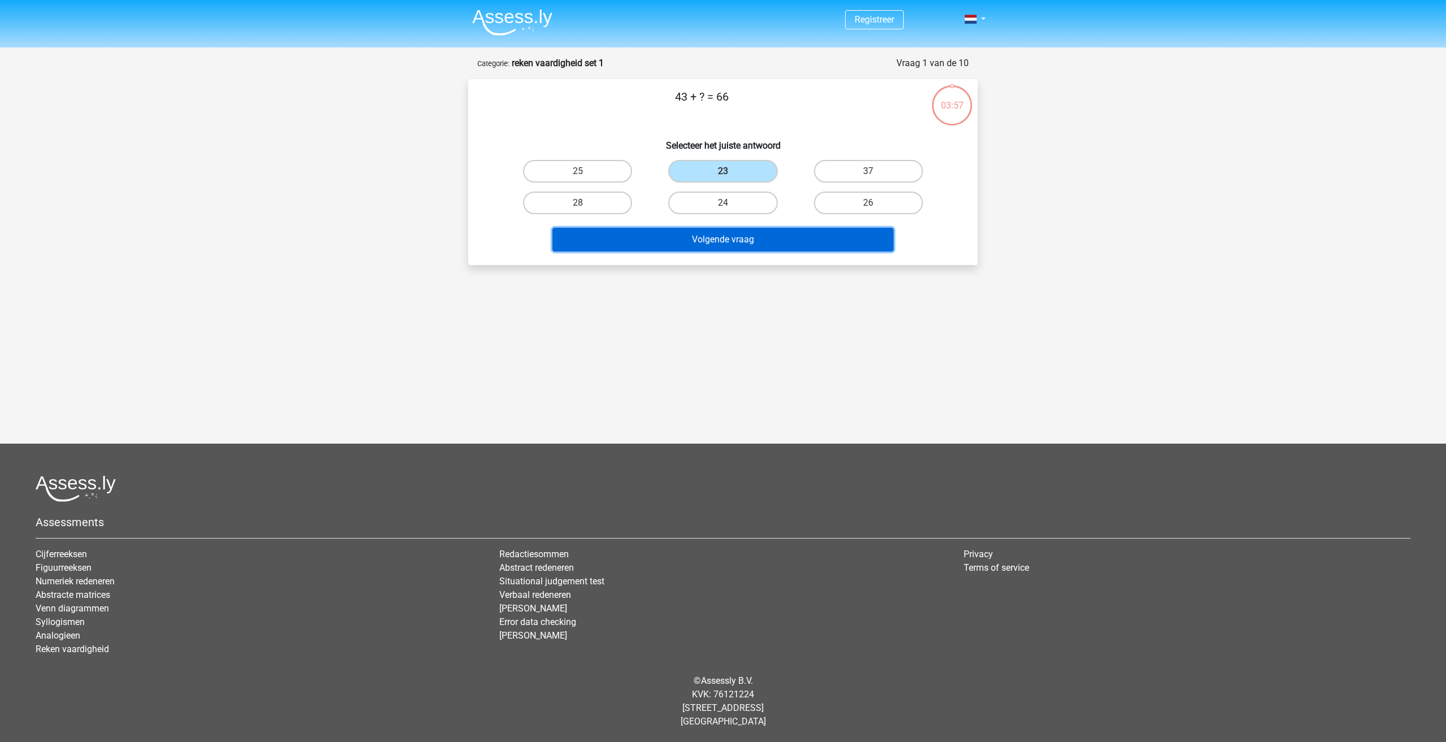
click at [755, 249] on button "Volgende vraag" at bounding box center [723, 240] width 342 height 24
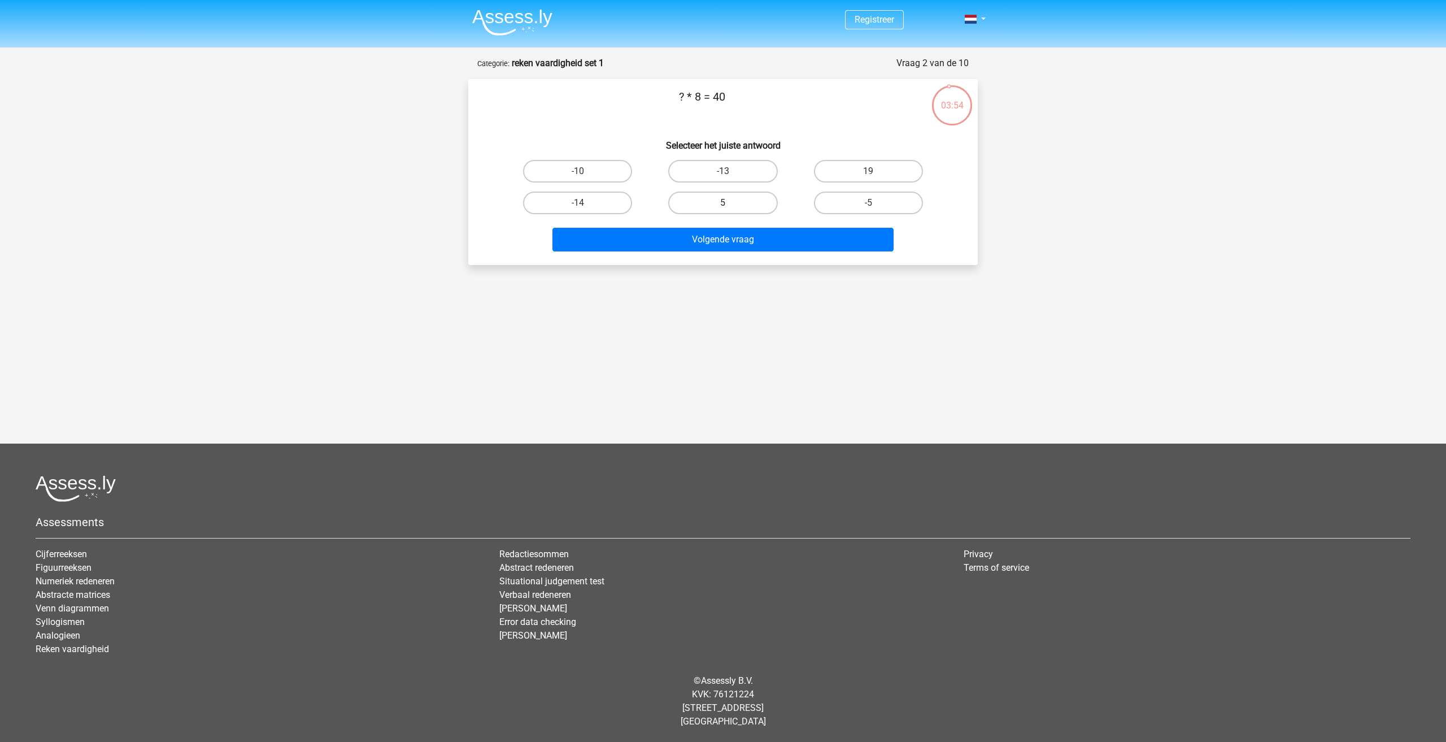
click at [721, 199] on label "5" at bounding box center [722, 202] width 109 height 23
click at [723, 203] on input "5" at bounding box center [726, 206] width 7 height 7
radio input "true"
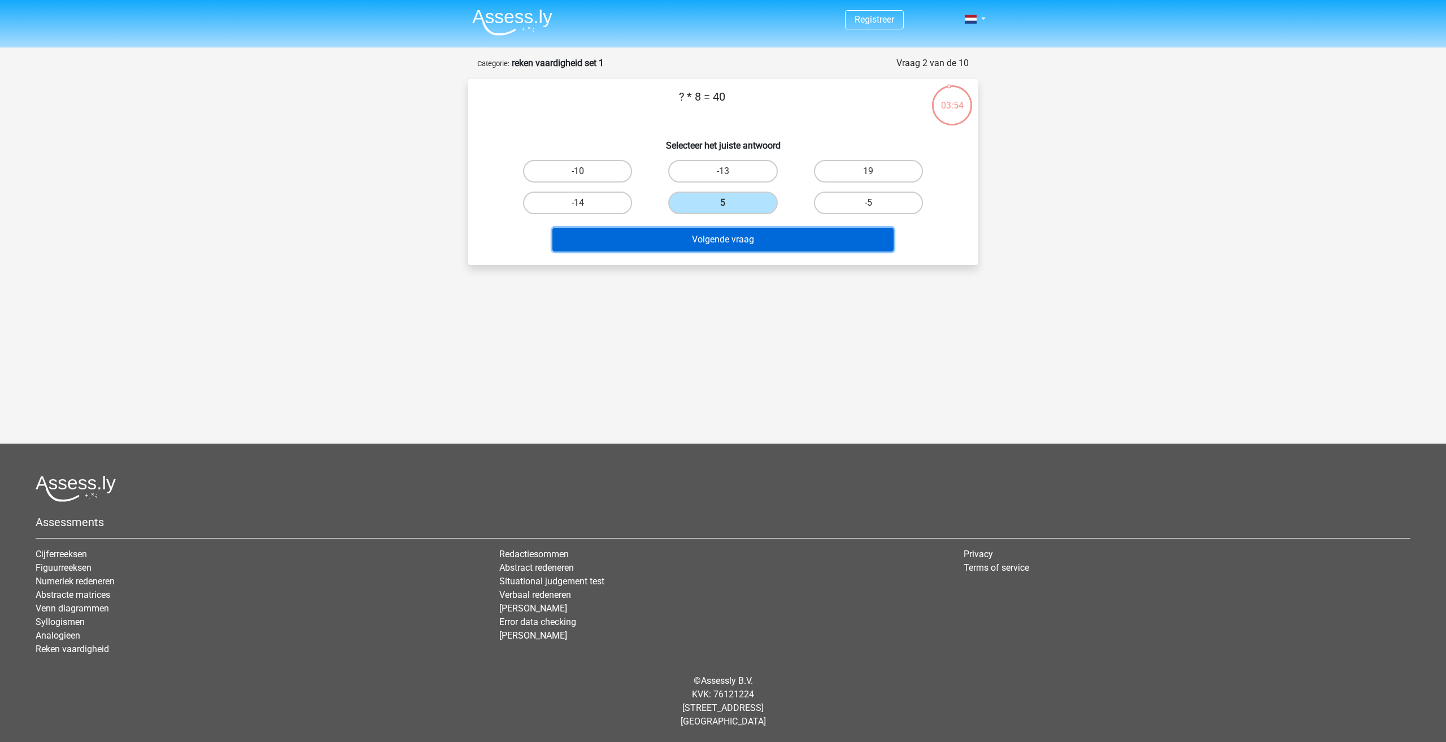
click at [734, 238] on button "Volgende vraag" at bounding box center [723, 240] width 342 height 24
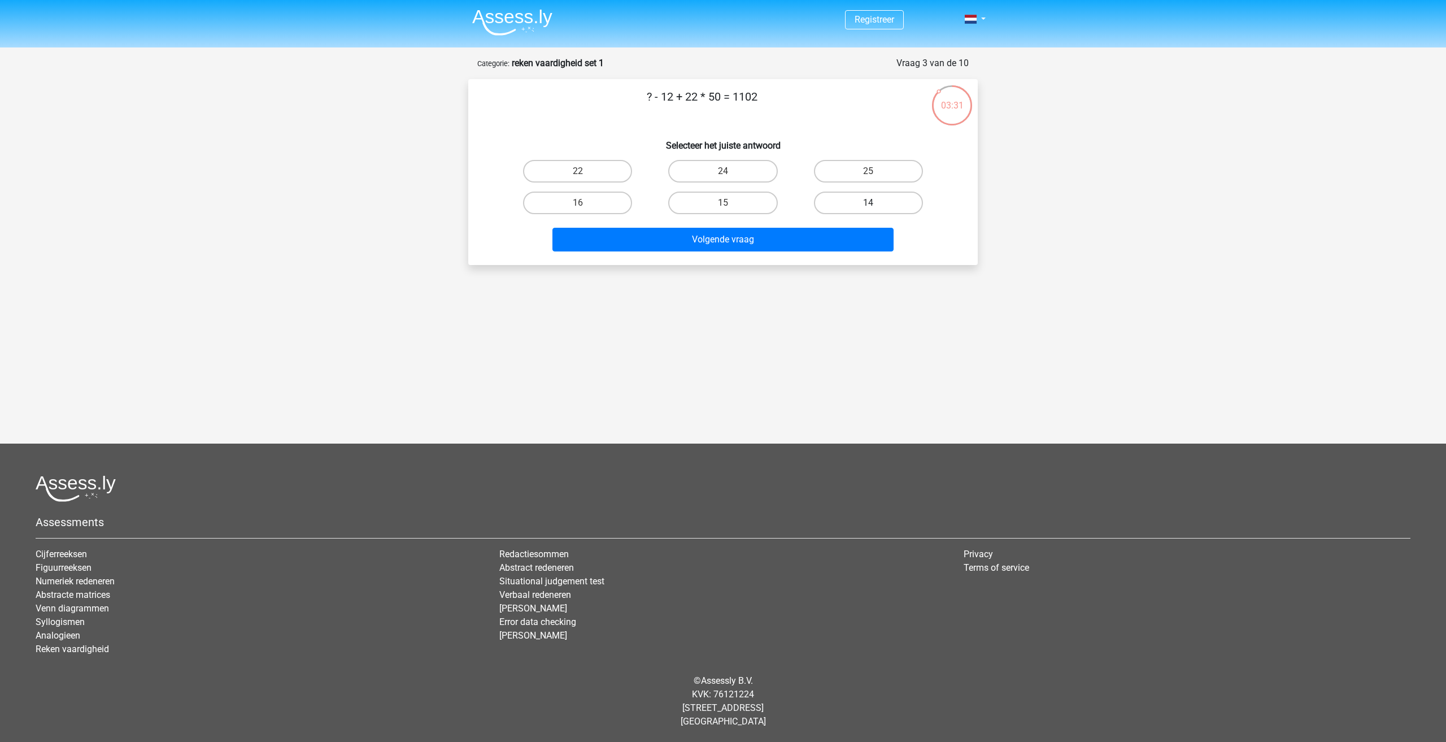
click at [838, 202] on label "14" at bounding box center [868, 202] width 109 height 23
click at [868, 203] on input "14" at bounding box center [871, 206] width 7 height 7
radio input "true"
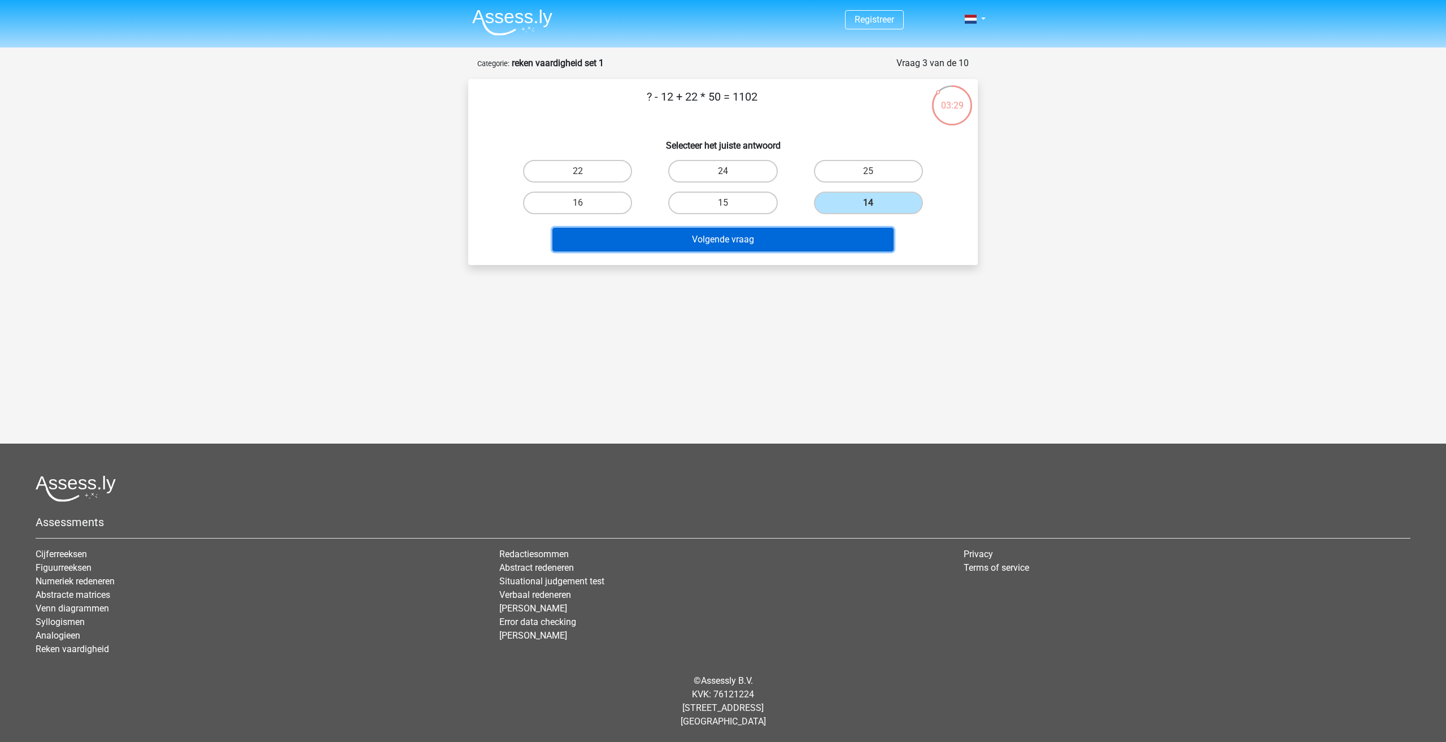
click at [796, 234] on button "Volgende vraag" at bounding box center [723, 240] width 342 height 24
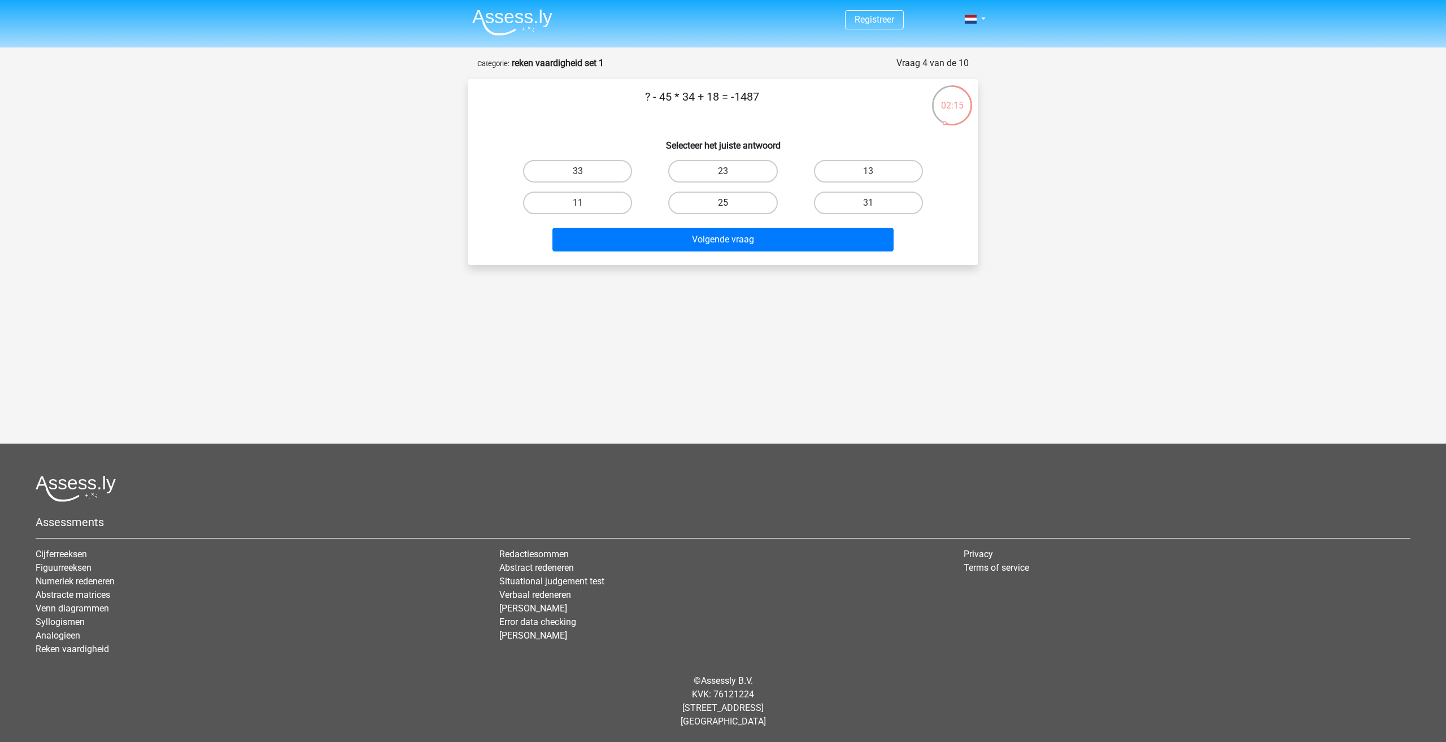
click at [709, 199] on label "25" at bounding box center [722, 202] width 109 height 23
click at [723, 203] on input "25" at bounding box center [726, 206] width 7 height 7
radio input "true"
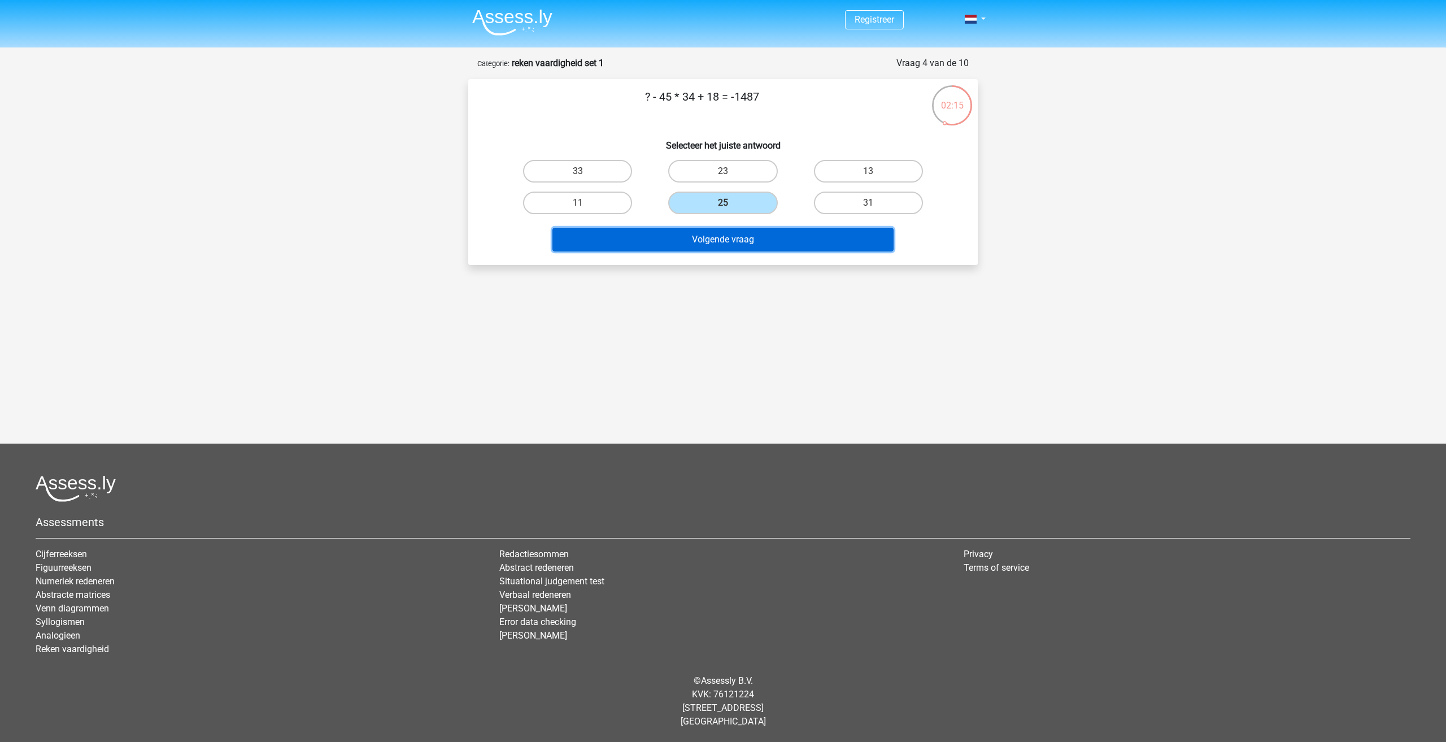
click at [720, 245] on button "Volgende vraag" at bounding box center [723, 240] width 342 height 24
drag, startPoint x: 711, startPoint y: 162, endPoint x: 729, endPoint y: 236, distance: 75.6
click at [713, 164] on label "28" at bounding box center [722, 171] width 109 height 23
click at [723, 171] on input "28" at bounding box center [726, 174] width 7 height 7
radio input "true"
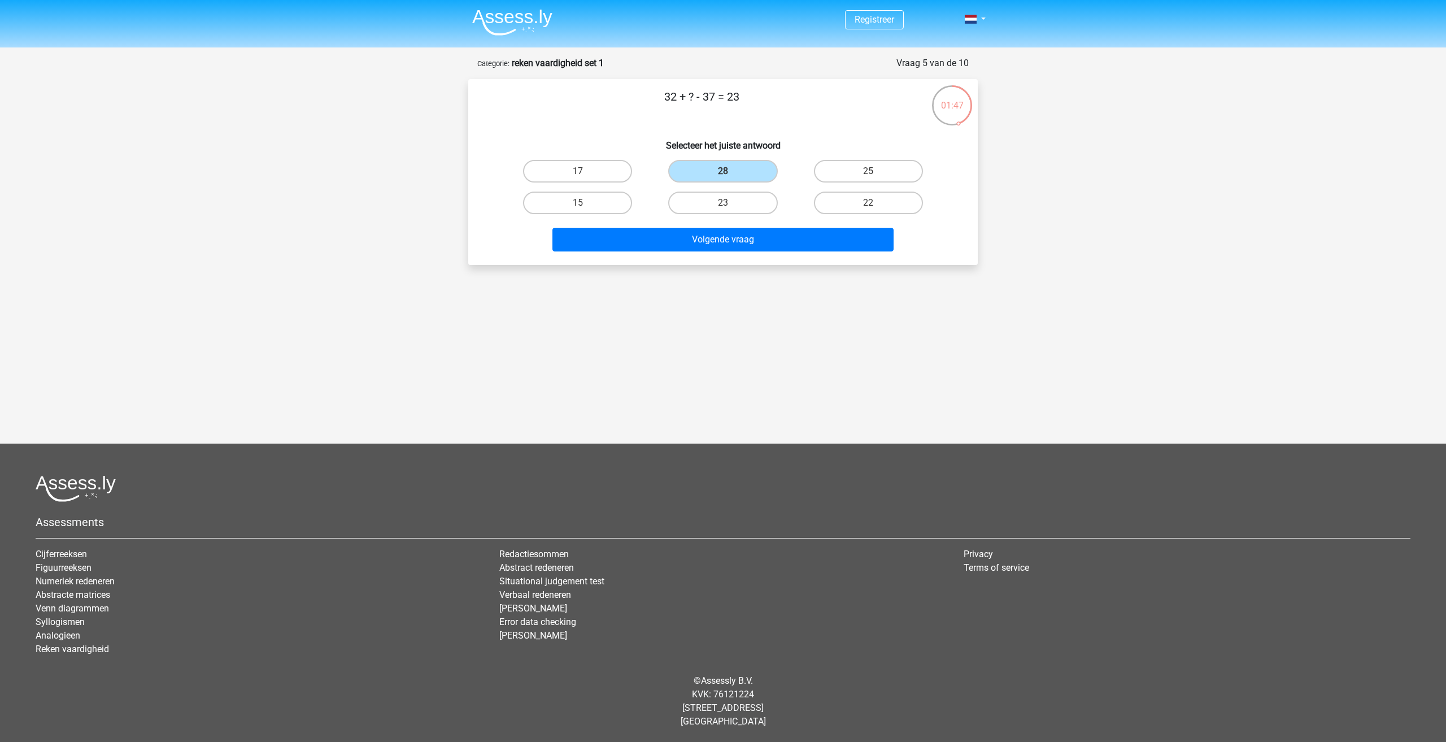
click at [730, 255] on div "Volgende vraag" at bounding box center [723, 242] width 436 height 28
click at [730, 238] on button "Volgende vraag" at bounding box center [723, 240] width 342 height 24
drag, startPoint x: 812, startPoint y: 173, endPoint x: 818, endPoint y: 202, distance: 29.6
click at [646, 173] on div "10" at bounding box center [577, 171] width 136 height 23
click at [842, 164] on label "10" at bounding box center [868, 171] width 109 height 23
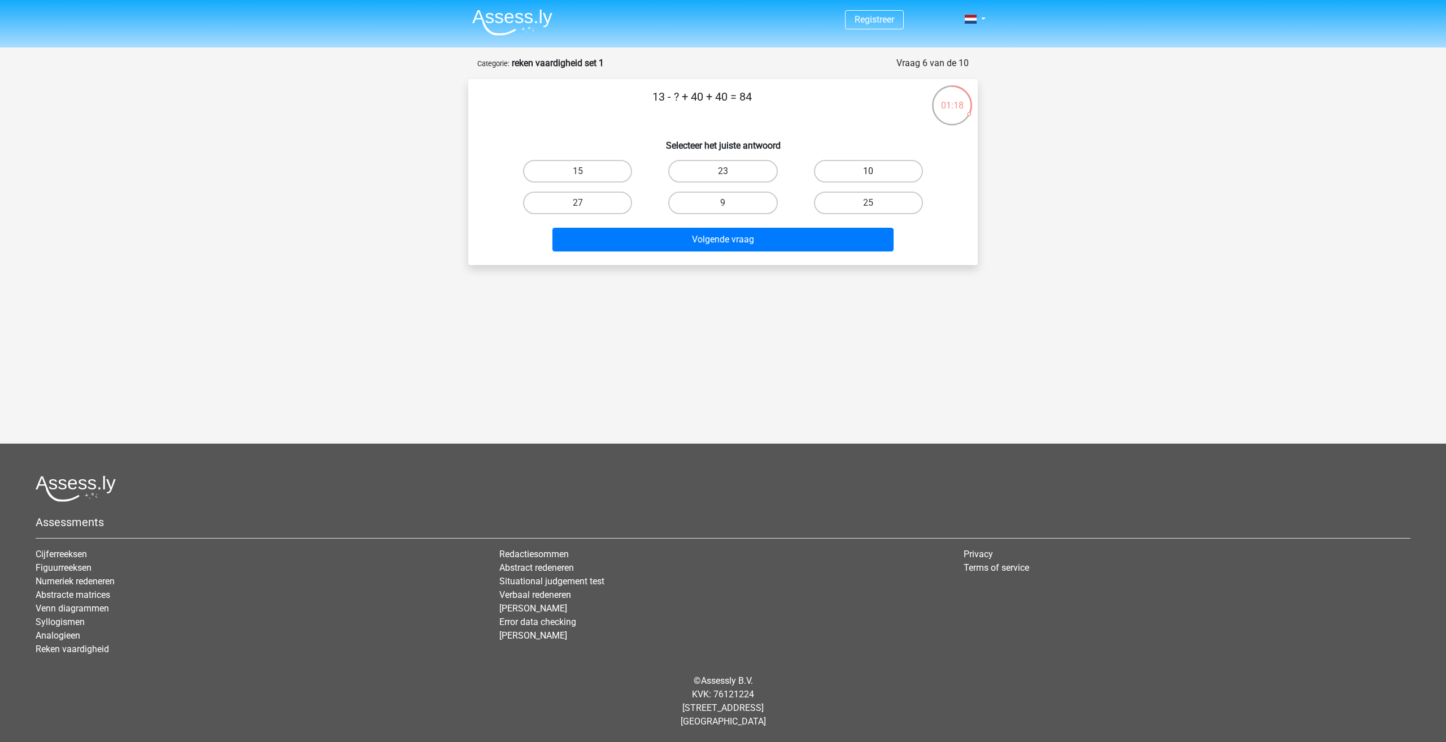
click at [868, 171] on input "10" at bounding box center [871, 174] width 7 height 7
radio input "true"
click at [734, 163] on label "23" at bounding box center [722, 171] width 109 height 23
click at [730, 171] on input "23" at bounding box center [726, 174] width 7 height 7
radio input "true"
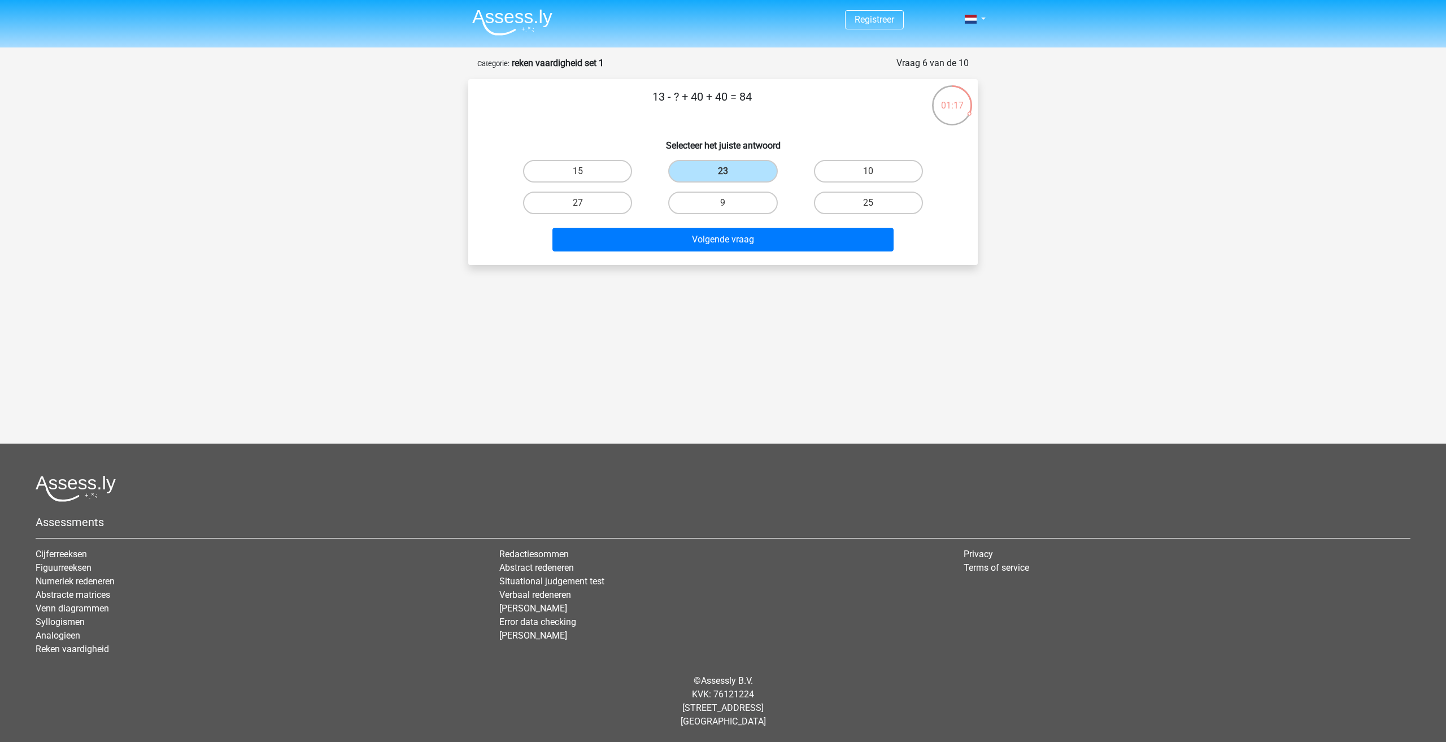
click at [749, 260] on div "13 - ? + 40 + 40 = 84 Selecteer het juiste antwoord 15 23 10" at bounding box center [722, 172] width 509 height 186
click at [749, 242] on button "Volgende vraag" at bounding box center [723, 240] width 342 height 24
click at [589, 201] on label "3" at bounding box center [577, 202] width 109 height 23
click at [585, 203] on input "3" at bounding box center [581, 206] width 7 height 7
radio input "true"
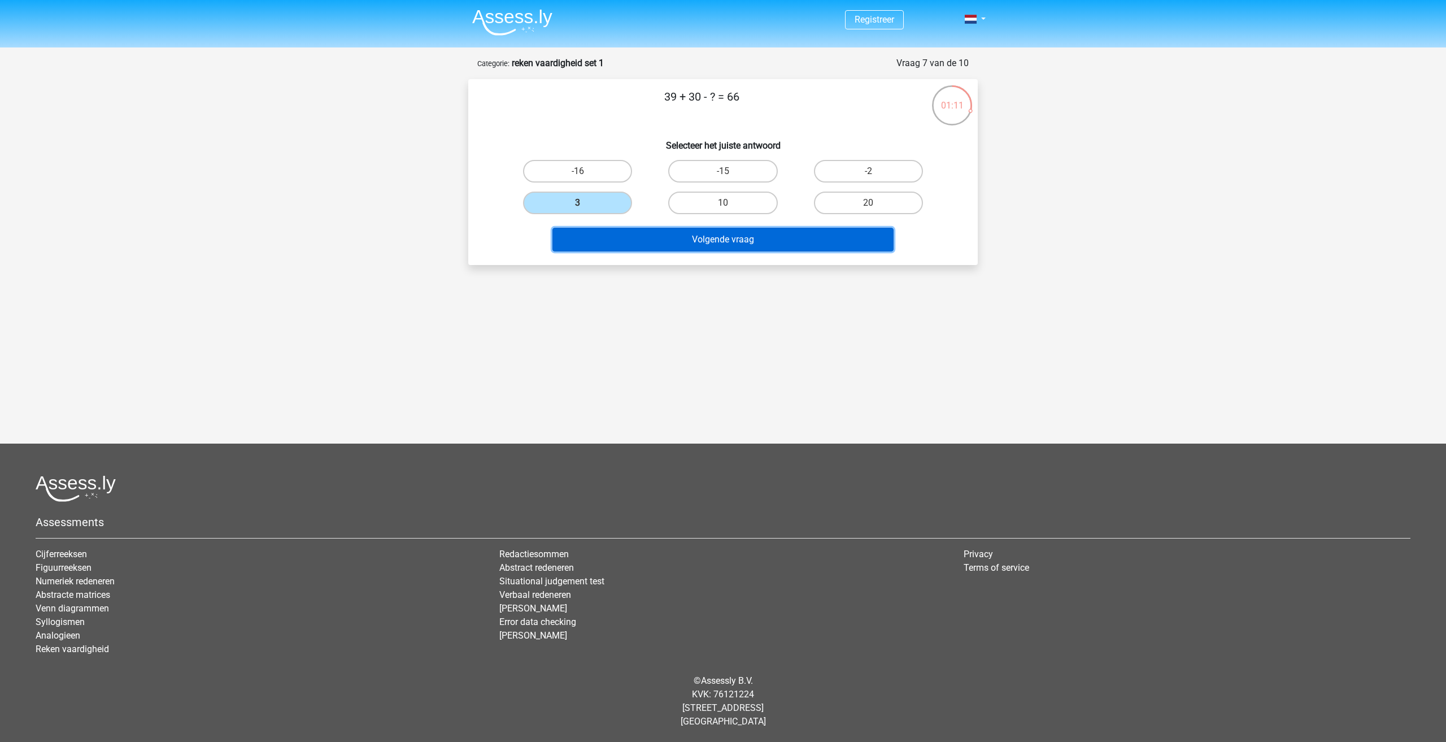
click at [648, 228] on button "Volgende vraag" at bounding box center [723, 240] width 342 height 24
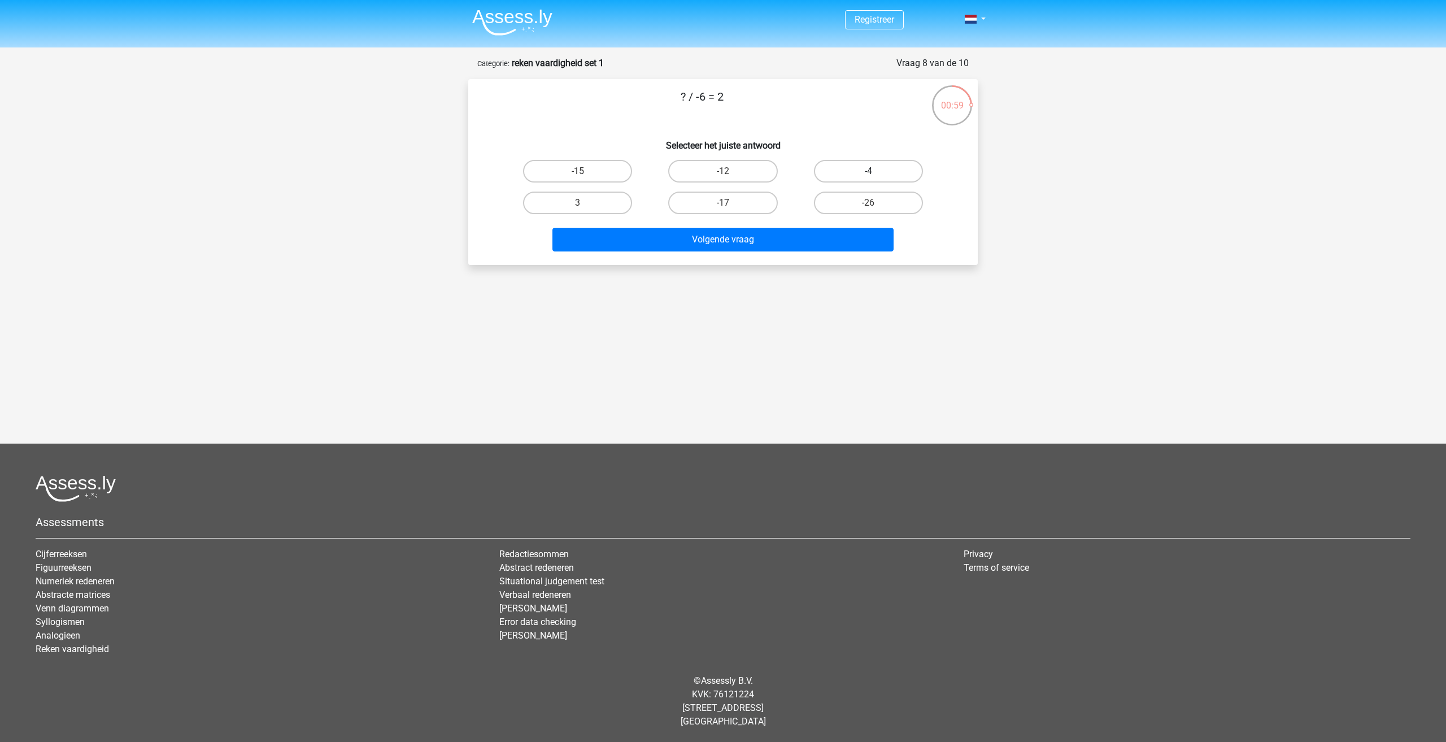
click at [853, 171] on label "-4" at bounding box center [868, 171] width 109 height 23
click at [868, 171] on input "-4" at bounding box center [871, 174] width 7 height 7
radio input "true"
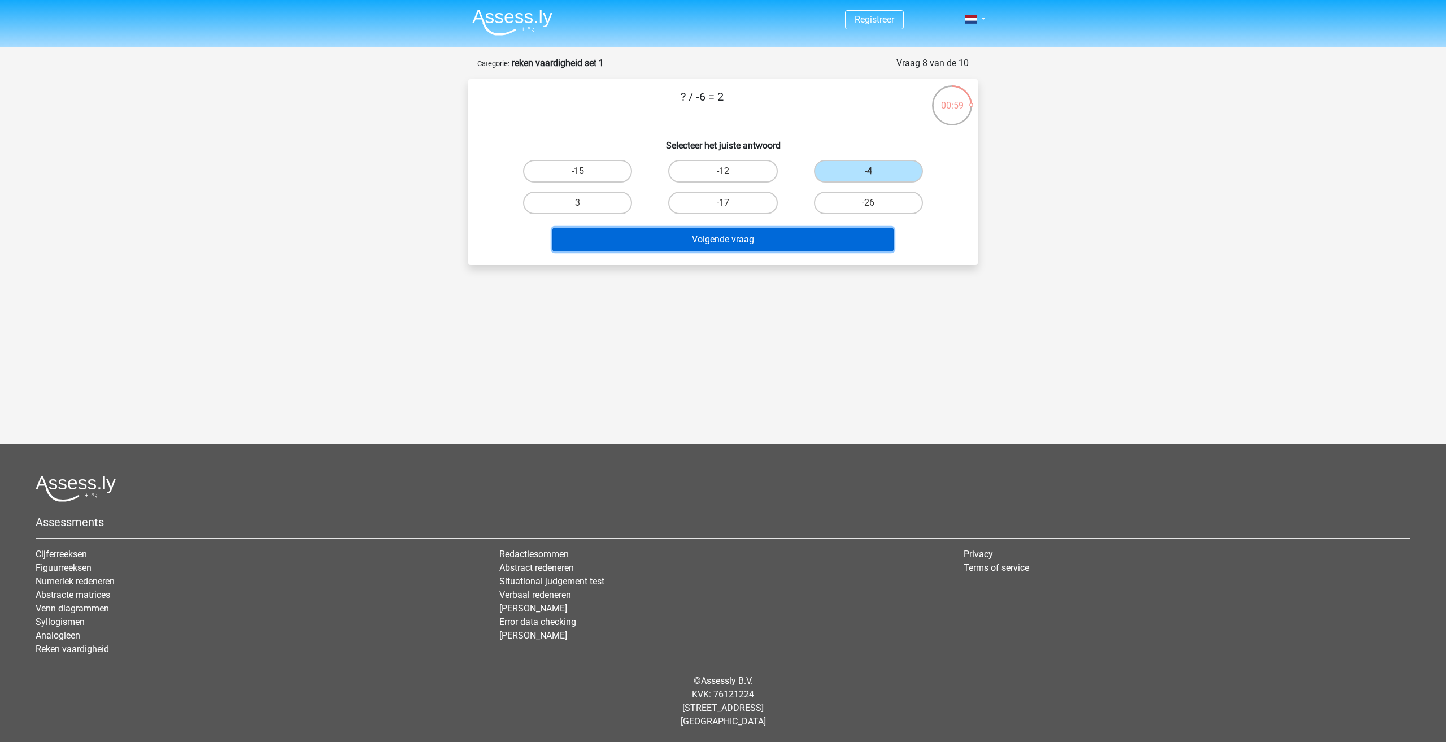
click at [805, 243] on button "Volgende vraag" at bounding box center [723, 240] width 342 height 24
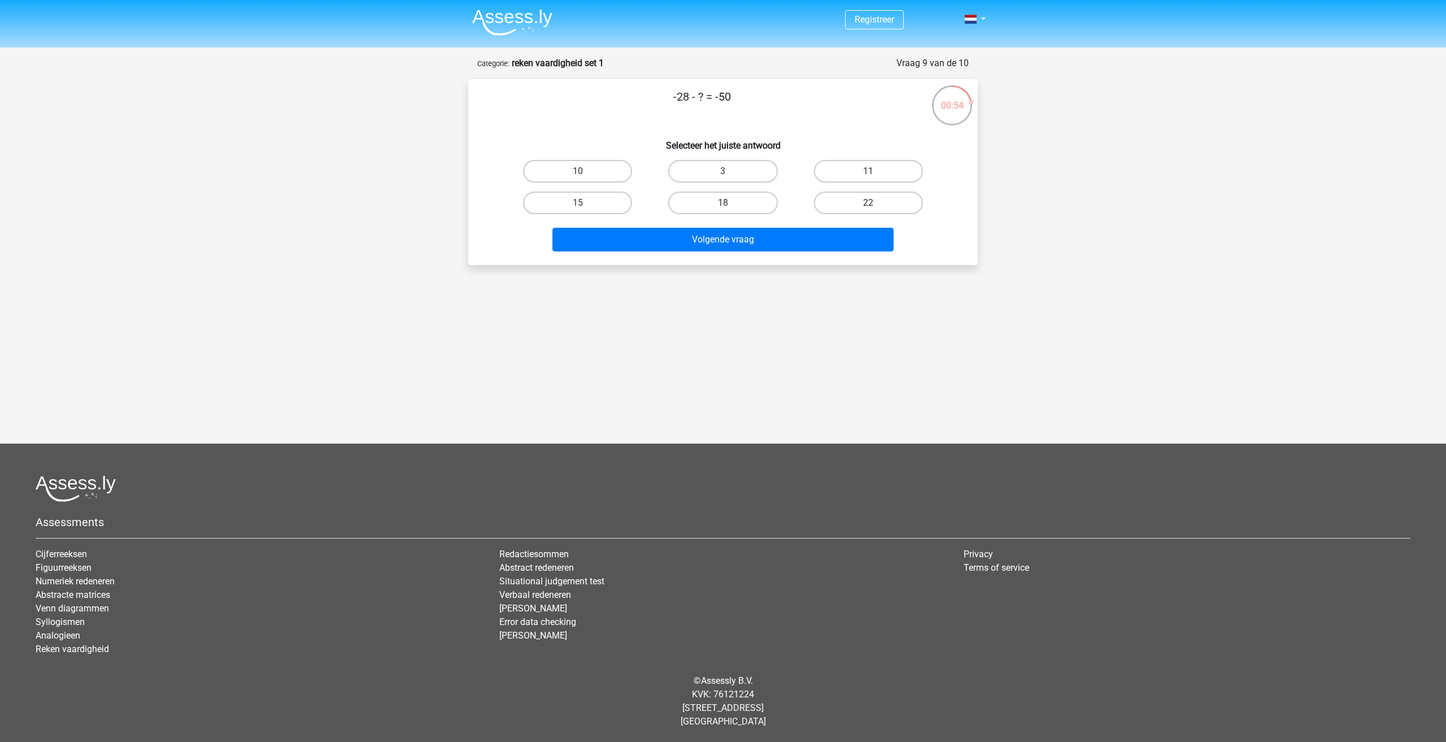
click at [853, 203] on label "22" at bounding box center [868, 202] width 109 height 23
click at [868, 203] on input "22" at bounding box center [871, 206] width 7 height 7
radio input "true"
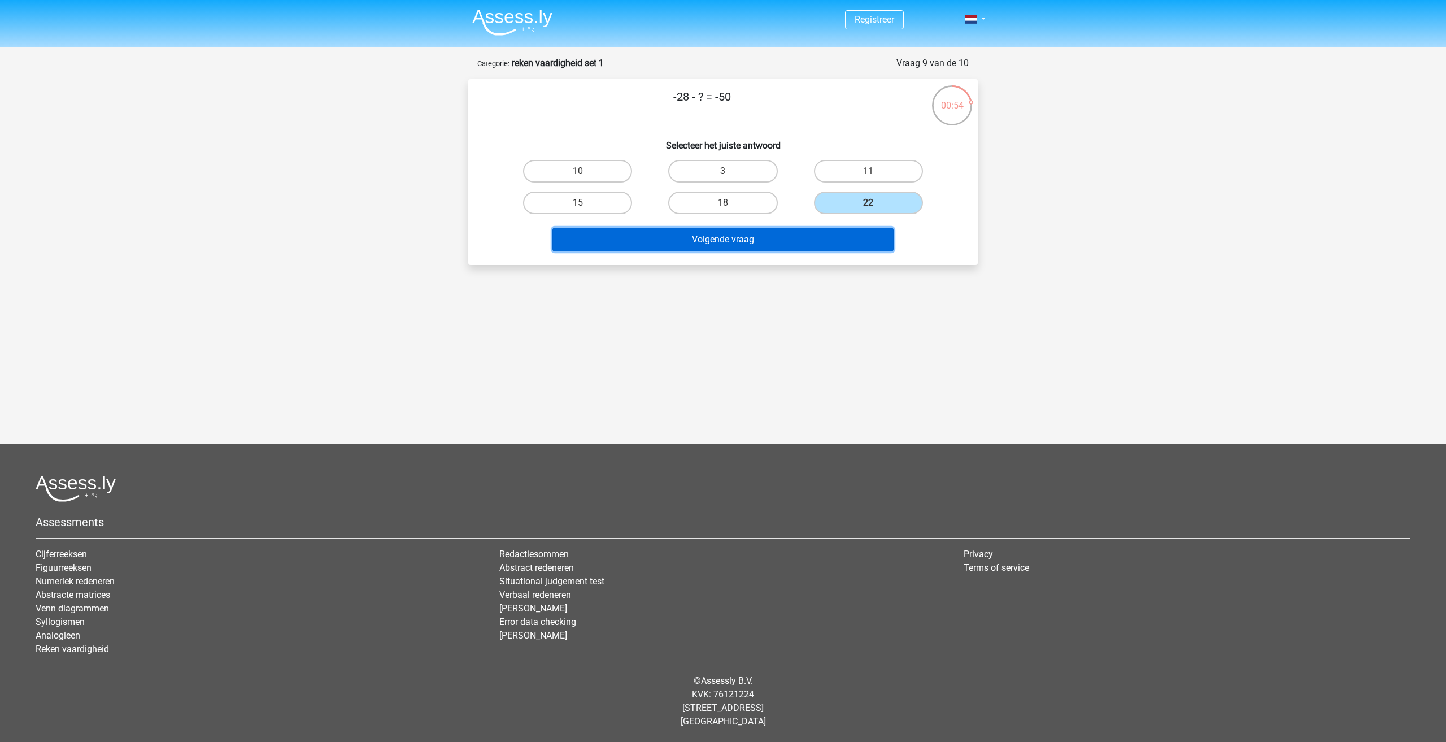
click at [809, 252] on div "Volgende vraag" at bounding box center [723, 242] width 436 height 28
click at [787, 240] on button "Volgende vraag" at bounding box center [723, 240] width 342 height 24
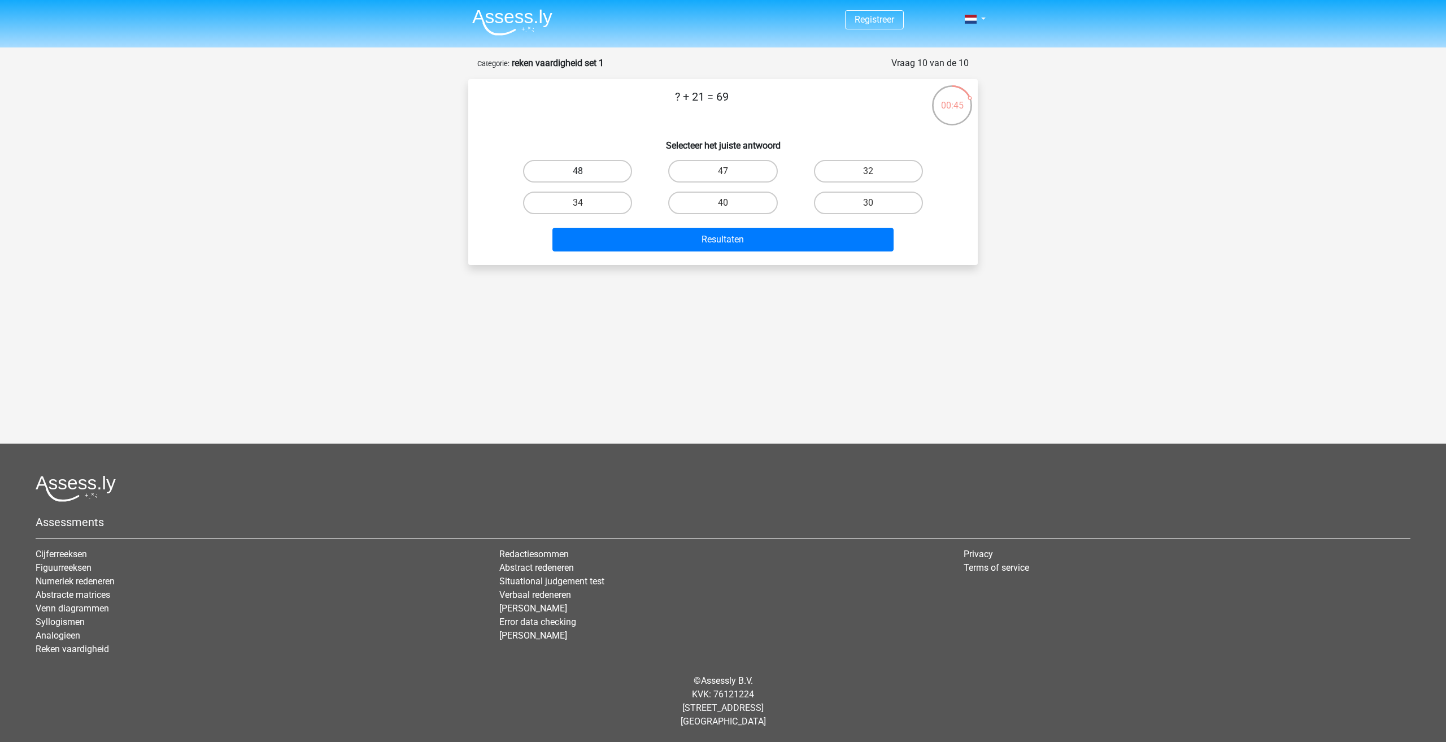
drag, startPoint x: 576, startPoint y: 176, endPoint x: 590, endPoint y: 180, distance: 14.7
click at [576, 176] on label "48" at bounding box center [577, 171] width 109 height 23
click at [578, 176] on input "48" at bounding box center [581, 174] width 7 height 7
radio input "true"
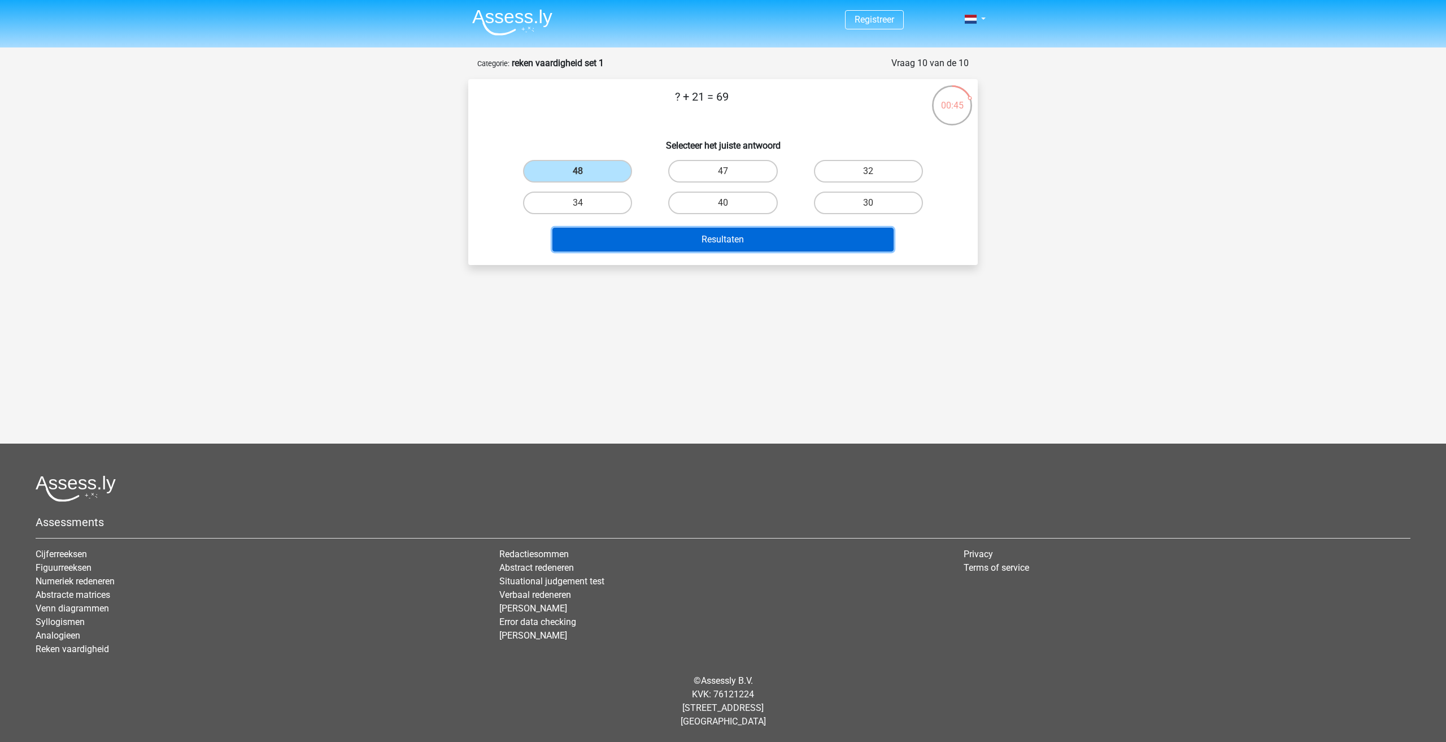
click at [682, 229] on button "Resultaten" at bounding box center [723, 240] width 342 height 24
